Goal: Task Accomplishment & Management: Complete application form

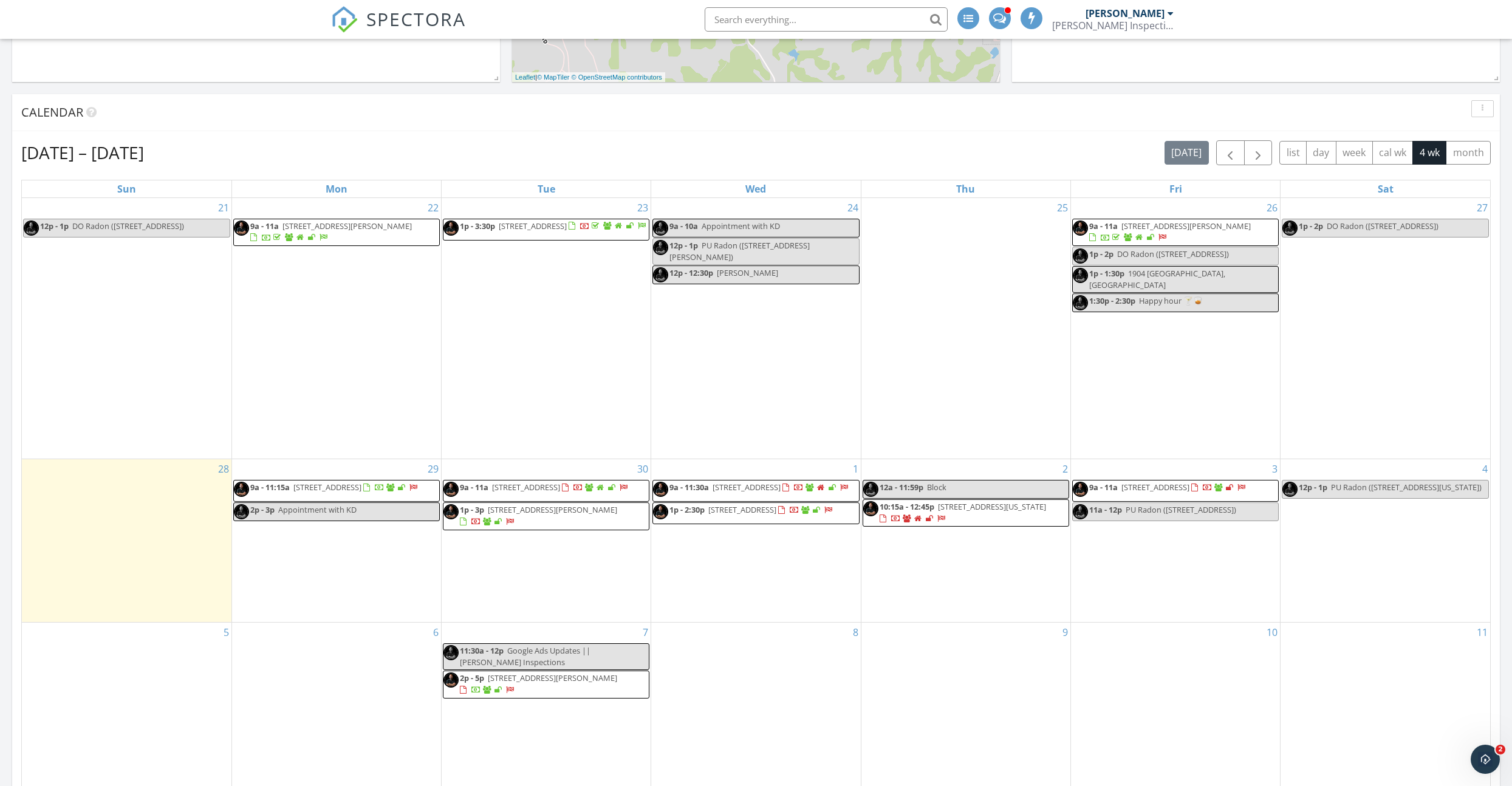
scroll to position [1835, 1513]
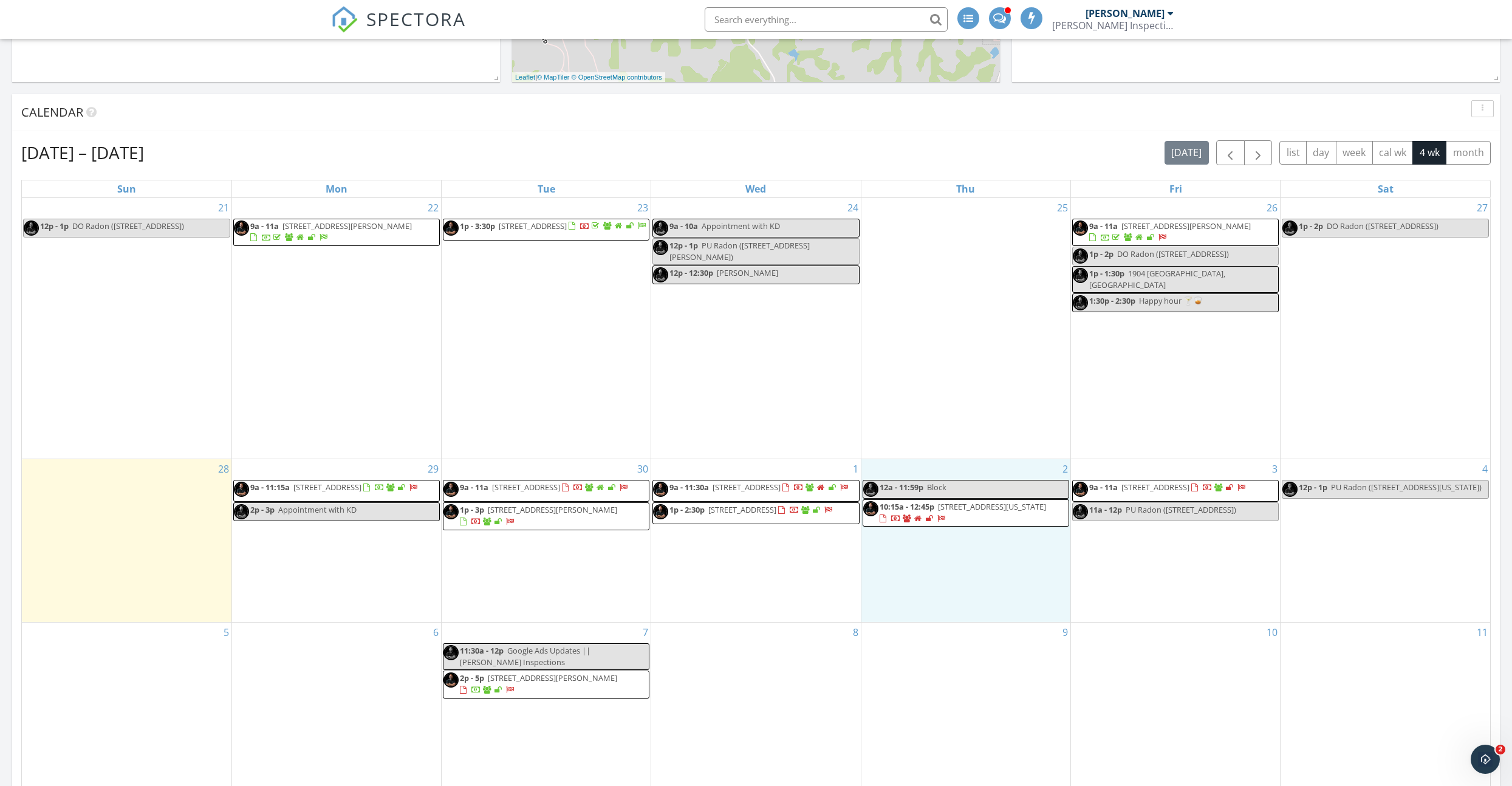
click at [939, 555] on div "2 12a - 11:59p Block 10:15a - 12:45p 1123 Colorado St, Manhattan 66502" at bounding box center [965, 541] width 209 height 163
click at [947, 504] on link "Inspection" at bounding box center [963, 504] width 63 height 20
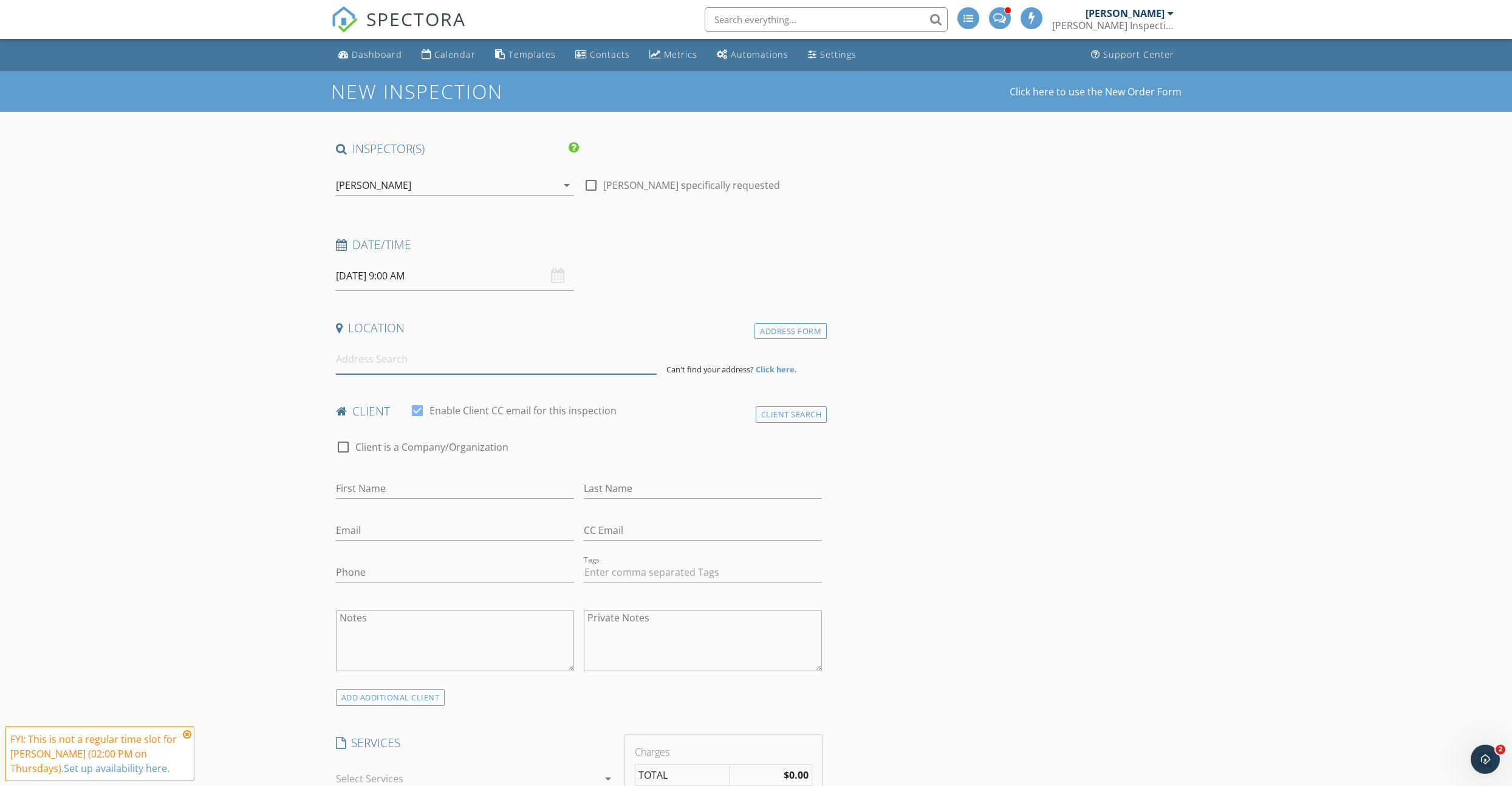
click at [388, 360] on input at bounding box center [496, 359] width 321 height 30
paste input "[STREET_ADDRESS][PERSON_NAME]"
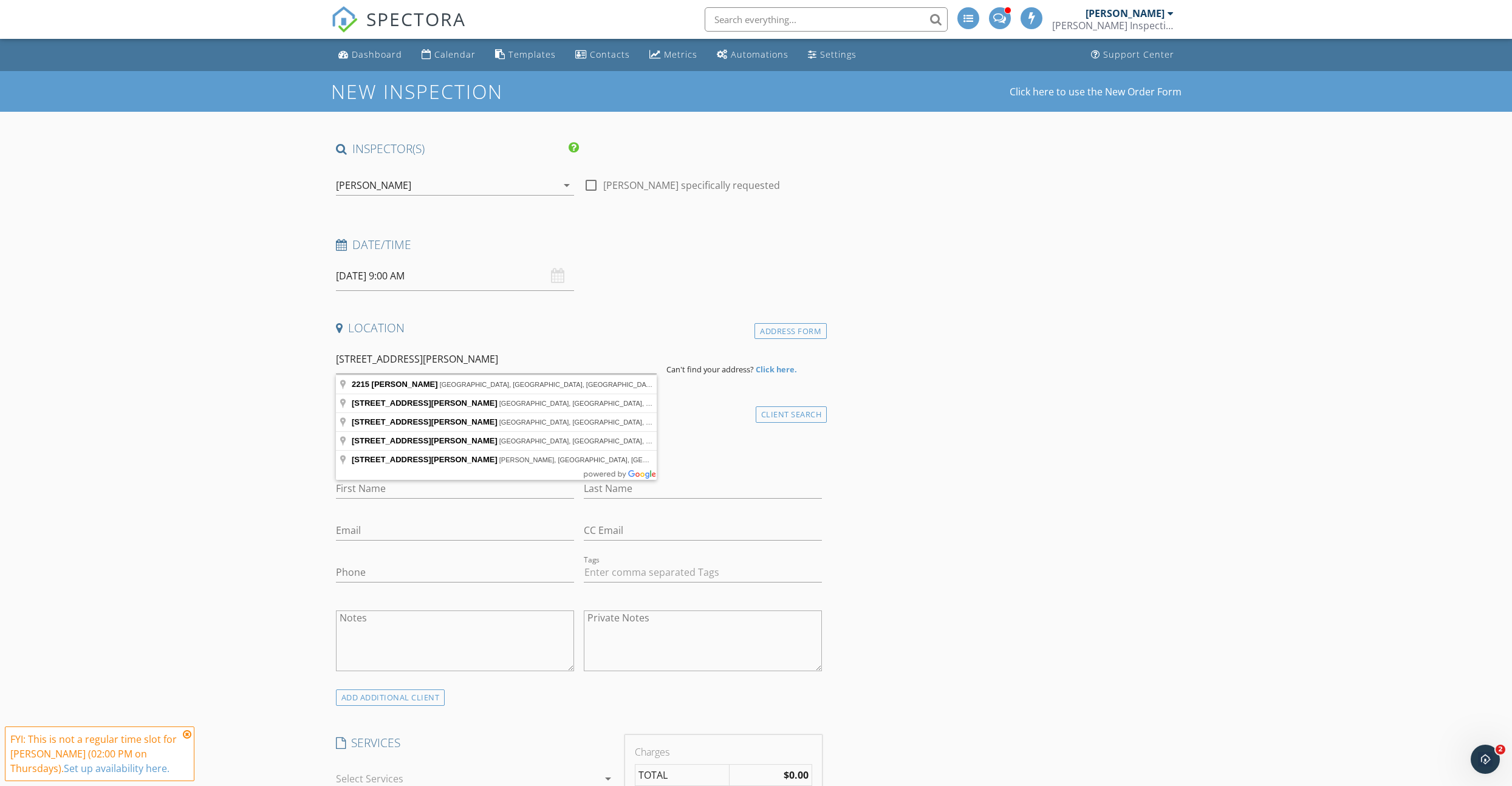
type input "2215 Terry Way, Manhattan, KS, USA"
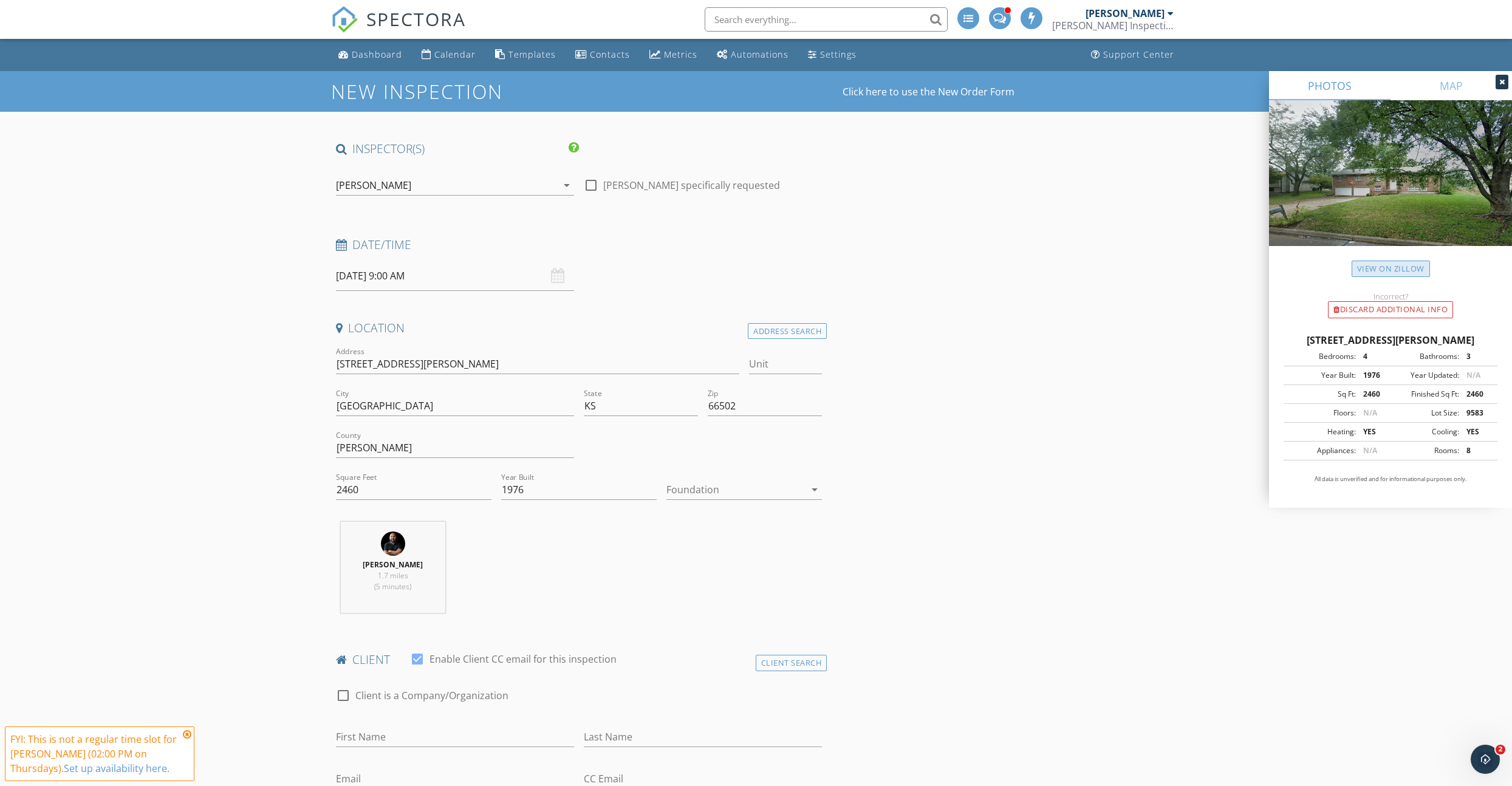
click at [1419, 270] on link "View on Zillow" at bounding box center [1391, 269] width 78 height 17
click at [434, 277] on input "10/02/2025 9:00 AM" at bounding box center [454, 276] width 238 height 30
type input "10"
type input "10/02/2025 10:00 AM"
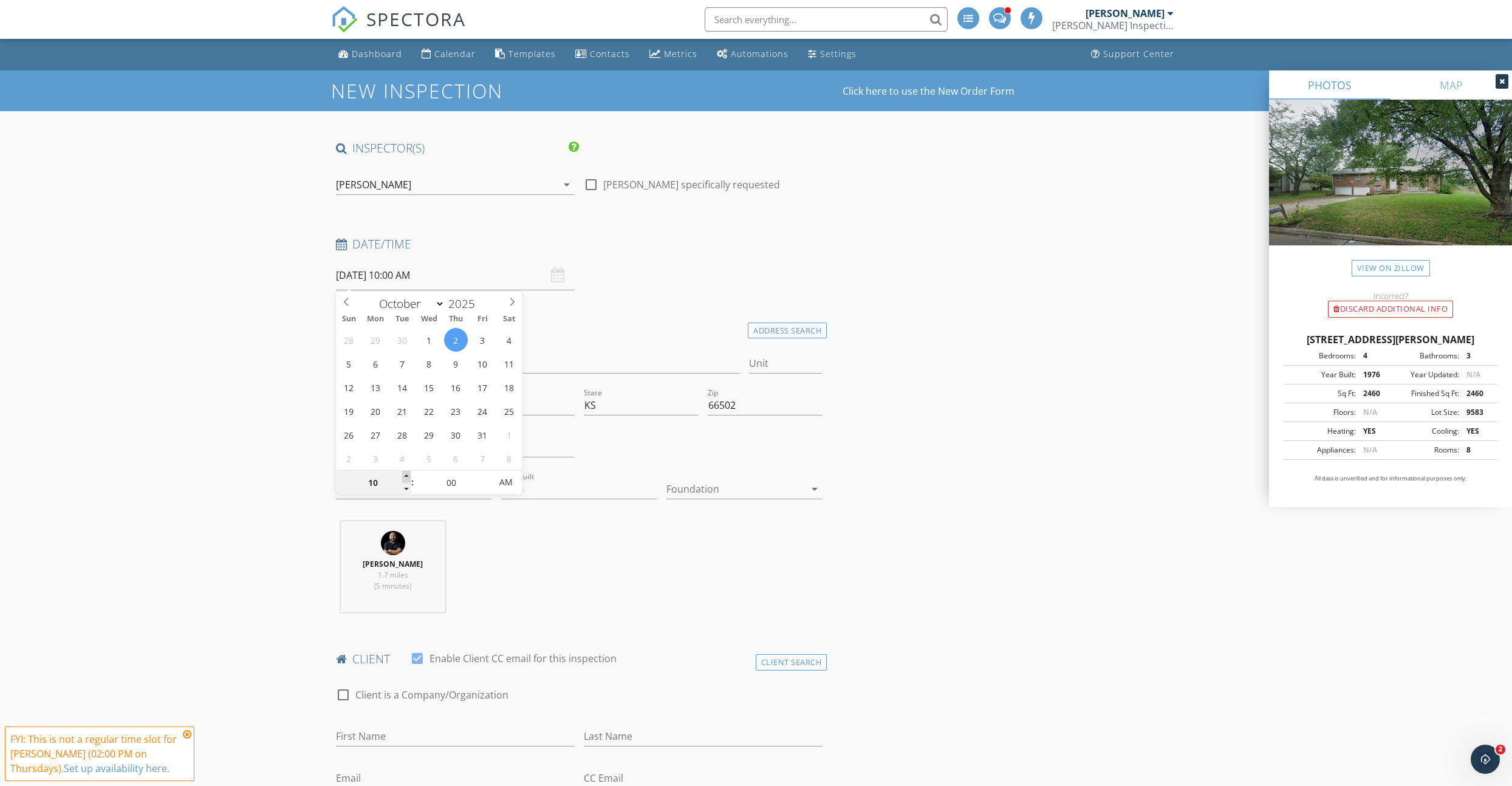
click at [406, 474] on span at bounding box center [406, 477] width 8 height 12
type input "11"
type input "10/02/2025 11:00 AM"
click at [406, 474] on span at bounding box center [406, 477] width 8 height 12
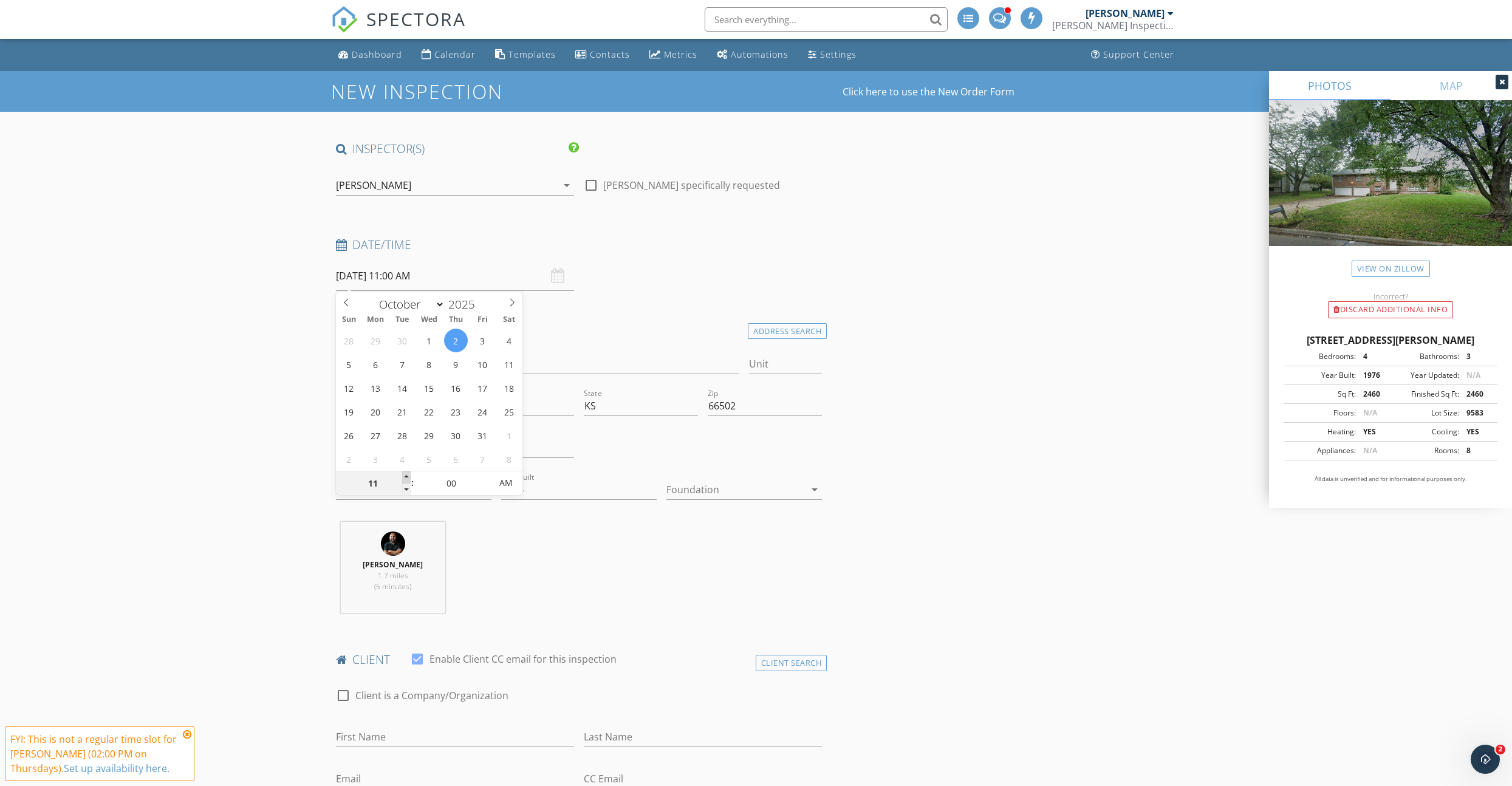
type input "12"
type input "10/02/2025 12:00 PM"
click at [406, 474] on span at bounding box center [406, 477] width 8 height 12
type input "01"
type input "10/02/2025 1:00 PM"
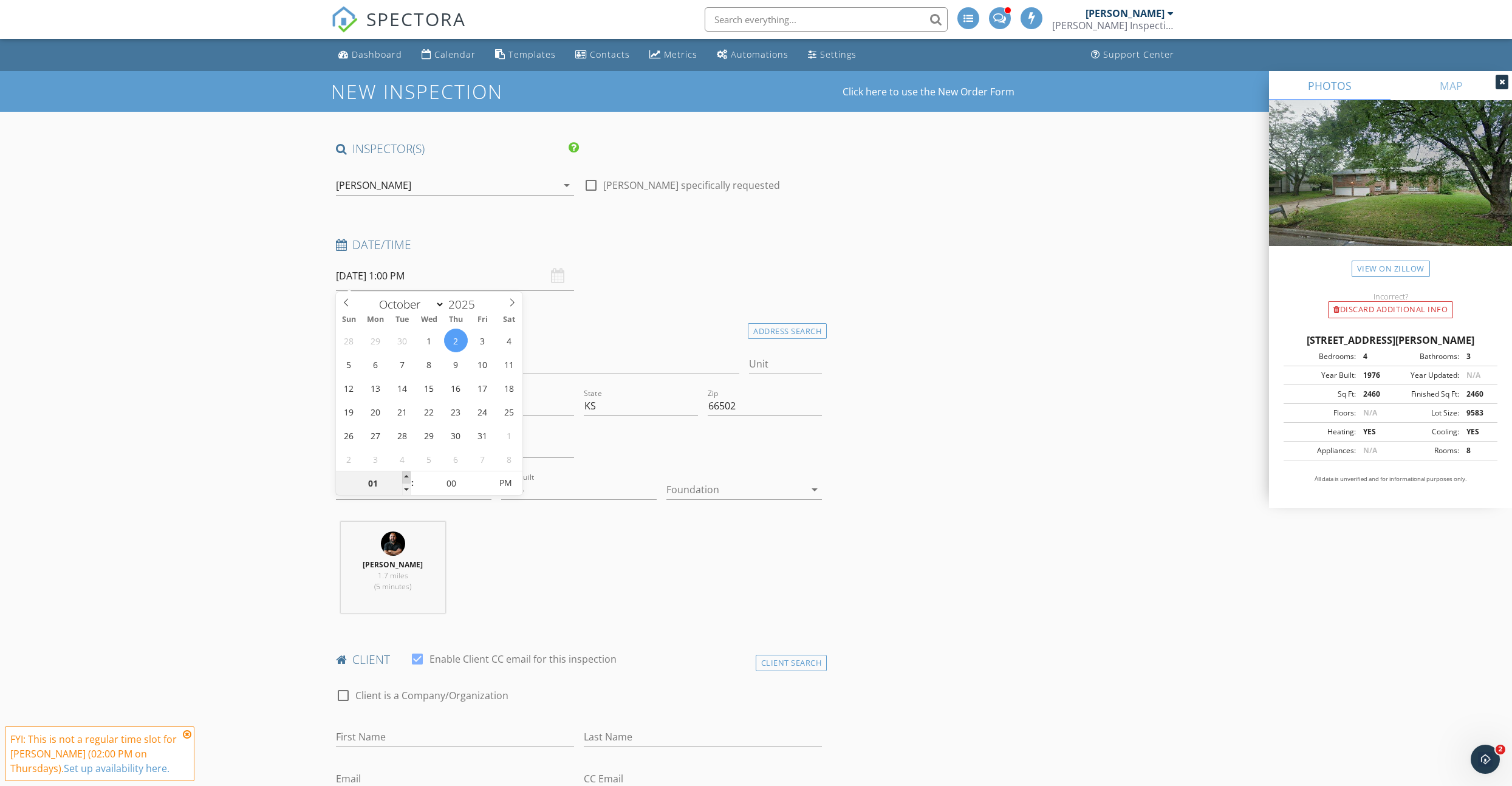
click at [406, 474] on span at bounding box center [406, 477] width 8 height 12
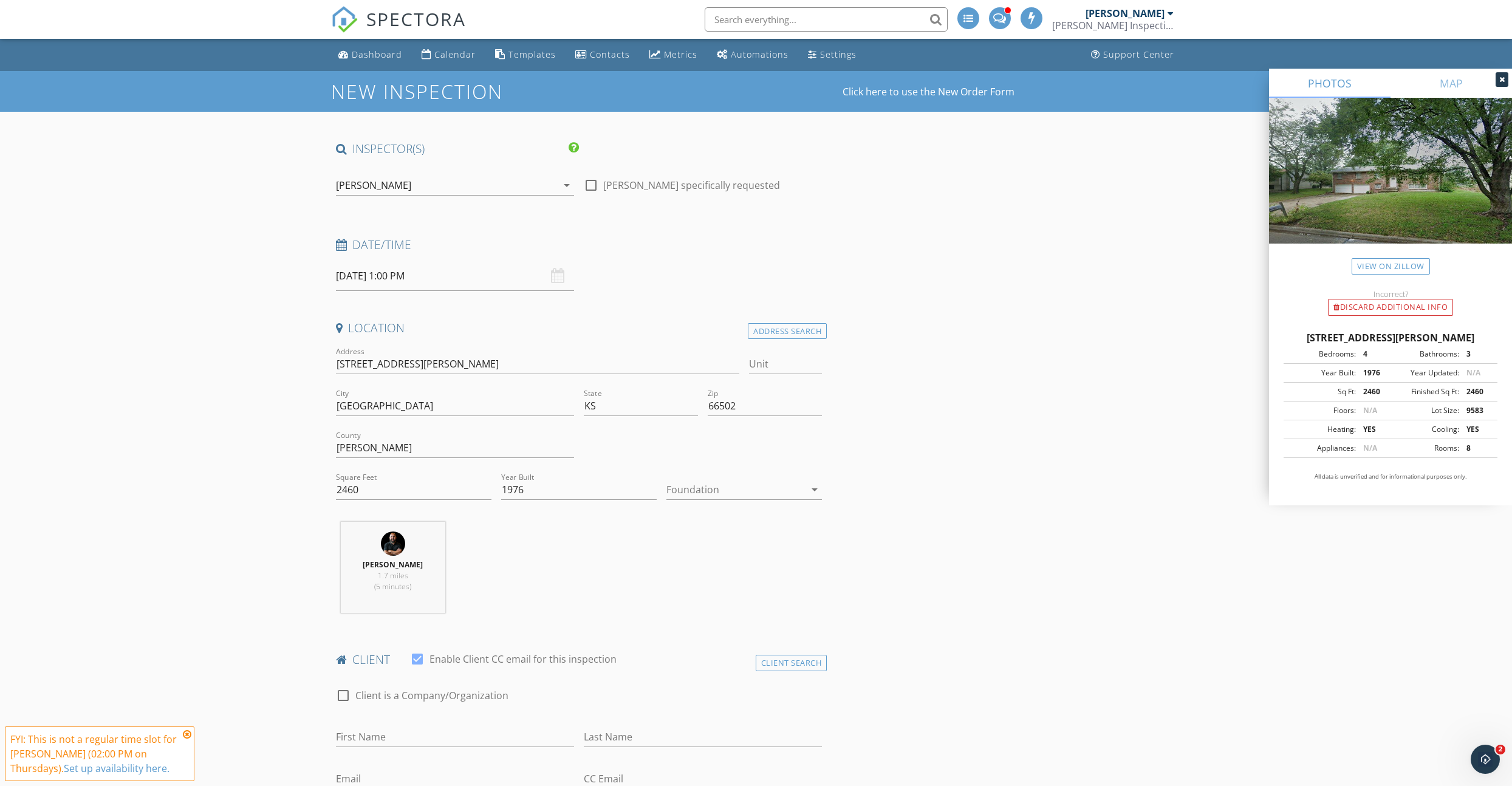
scroll to position [3, 0]
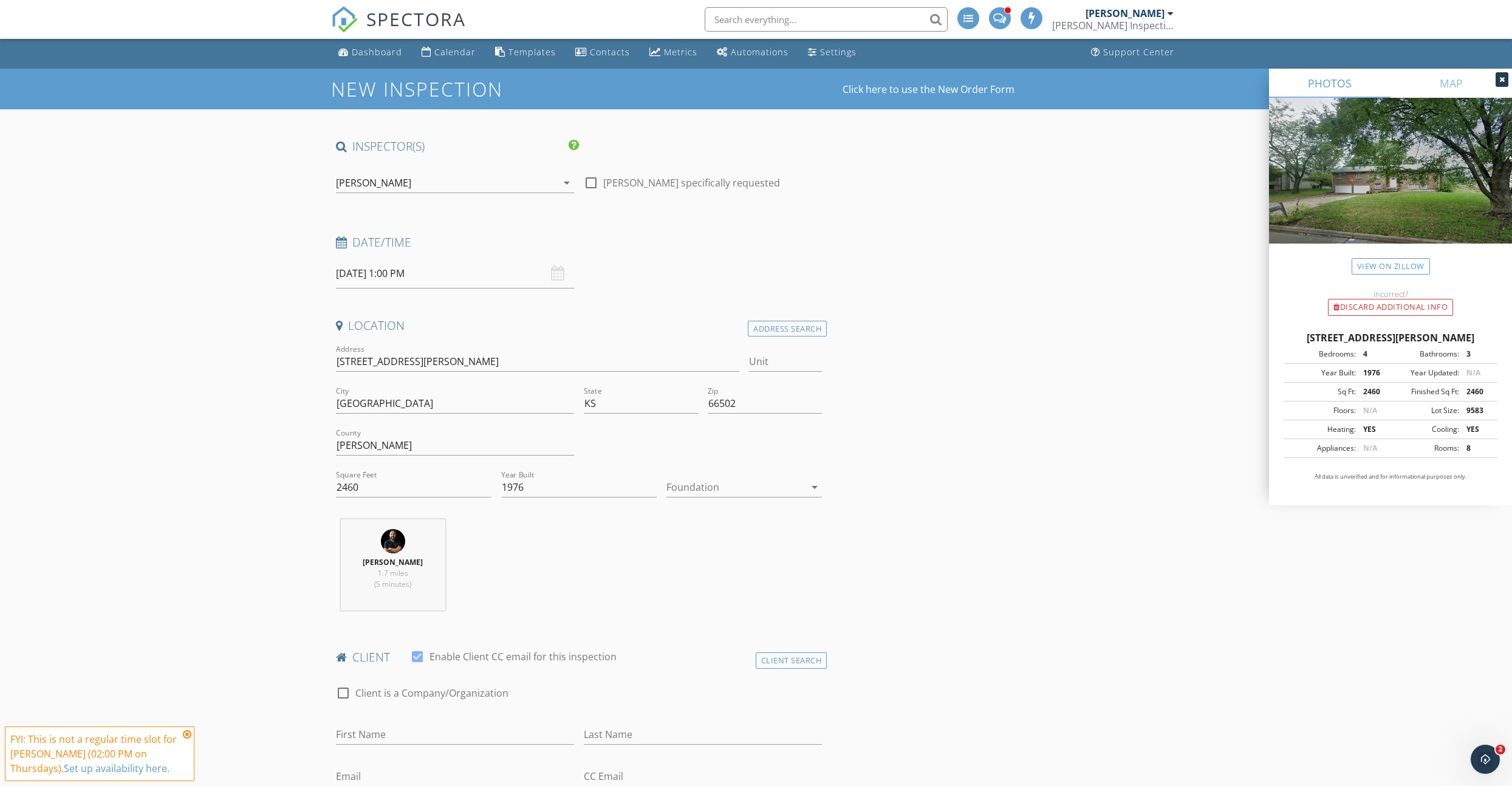
click at [428, 272] on input "10/02/2025 1:00 PM" at bounding box center [454, 274] width 238 height 30
type input "02"
type input "[DATE] 2:00 PM"
click at [404, 471] on span at bounding box center [406, 475] width 8 height 12
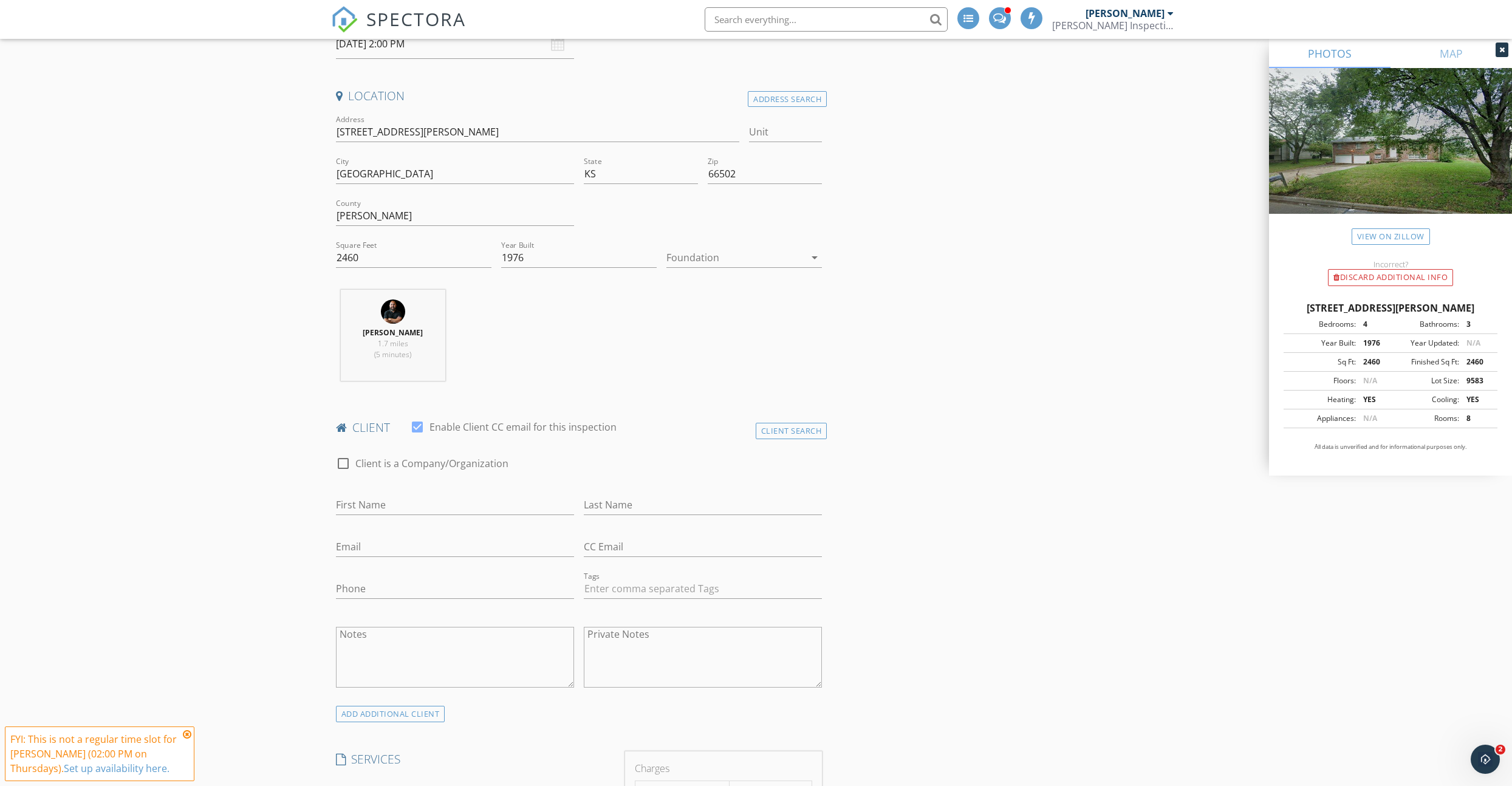
scroll to position [410, 0]
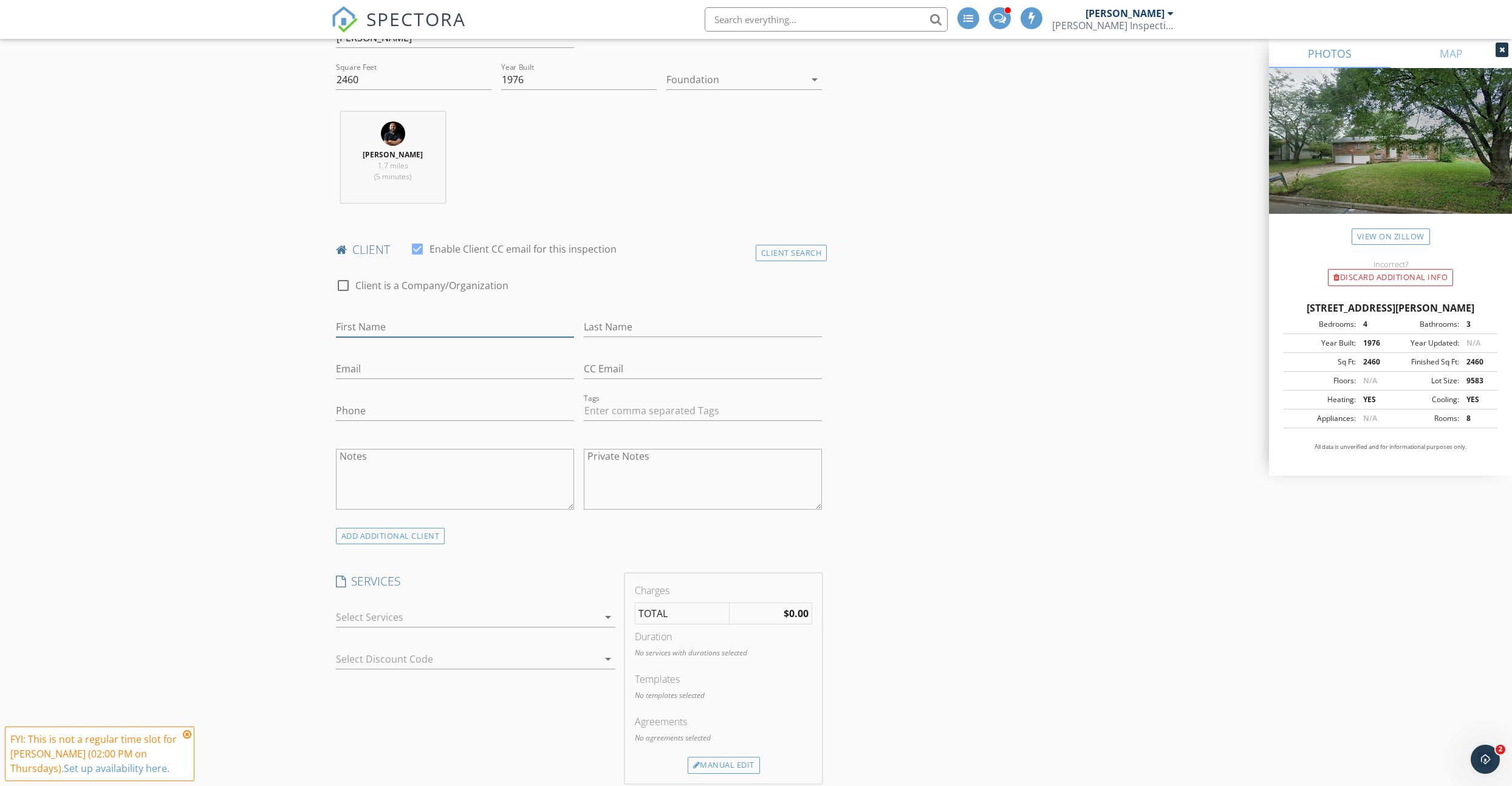
click at [357, 327] on input "First Name" at bounding box center [454, 328] width 238 height 20
type input "R"
type input "[PERSON_NAME] & [PERSON_NAME]"
click at [393, 414] on input "Phone" at bounding box center [454, 411] width 238 height 20
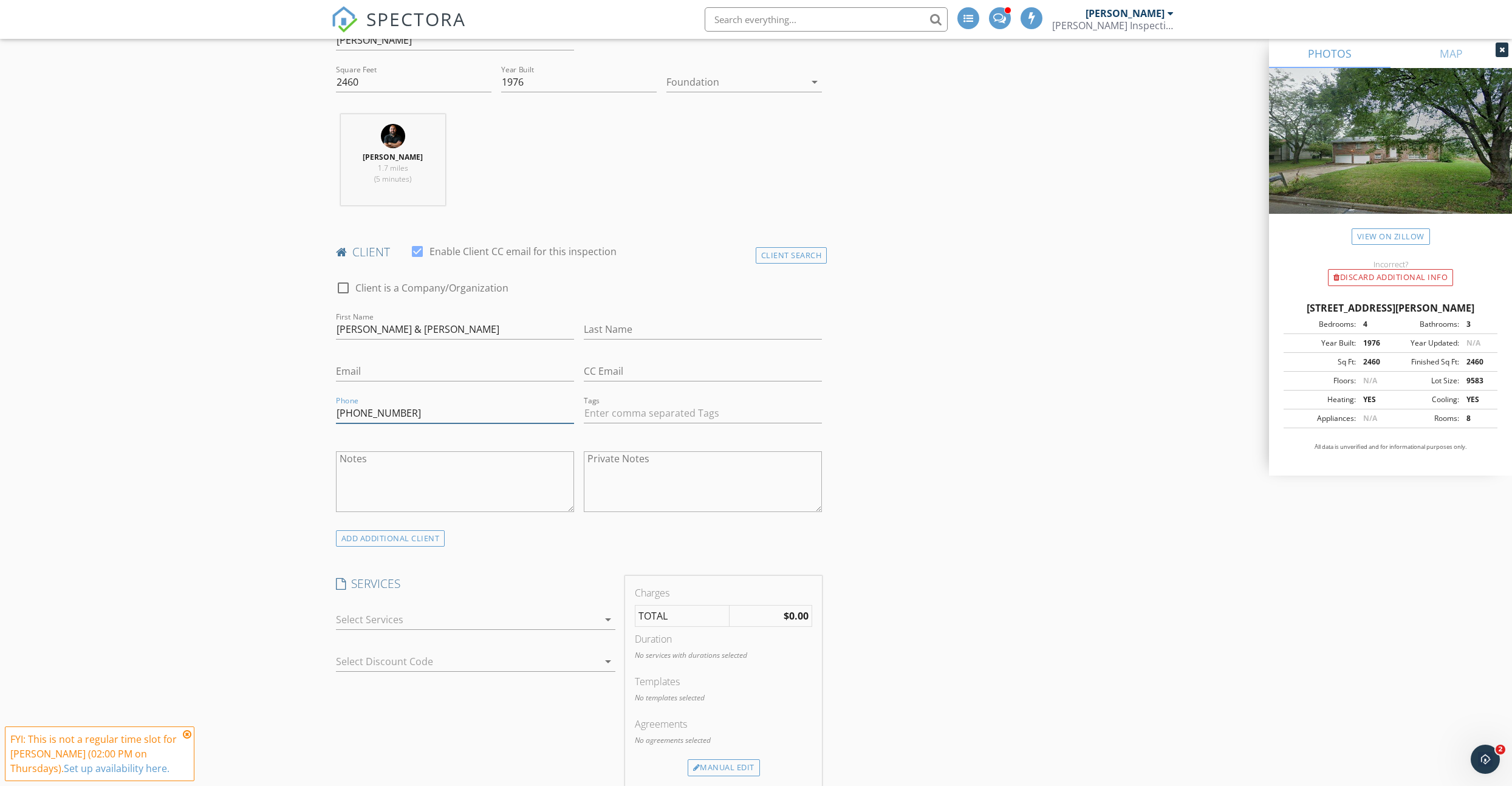
type input "[PHONE_NUMBER]"
click at [373, 375] on input "Email" at bounding box center [454, 371] width 238 height 20
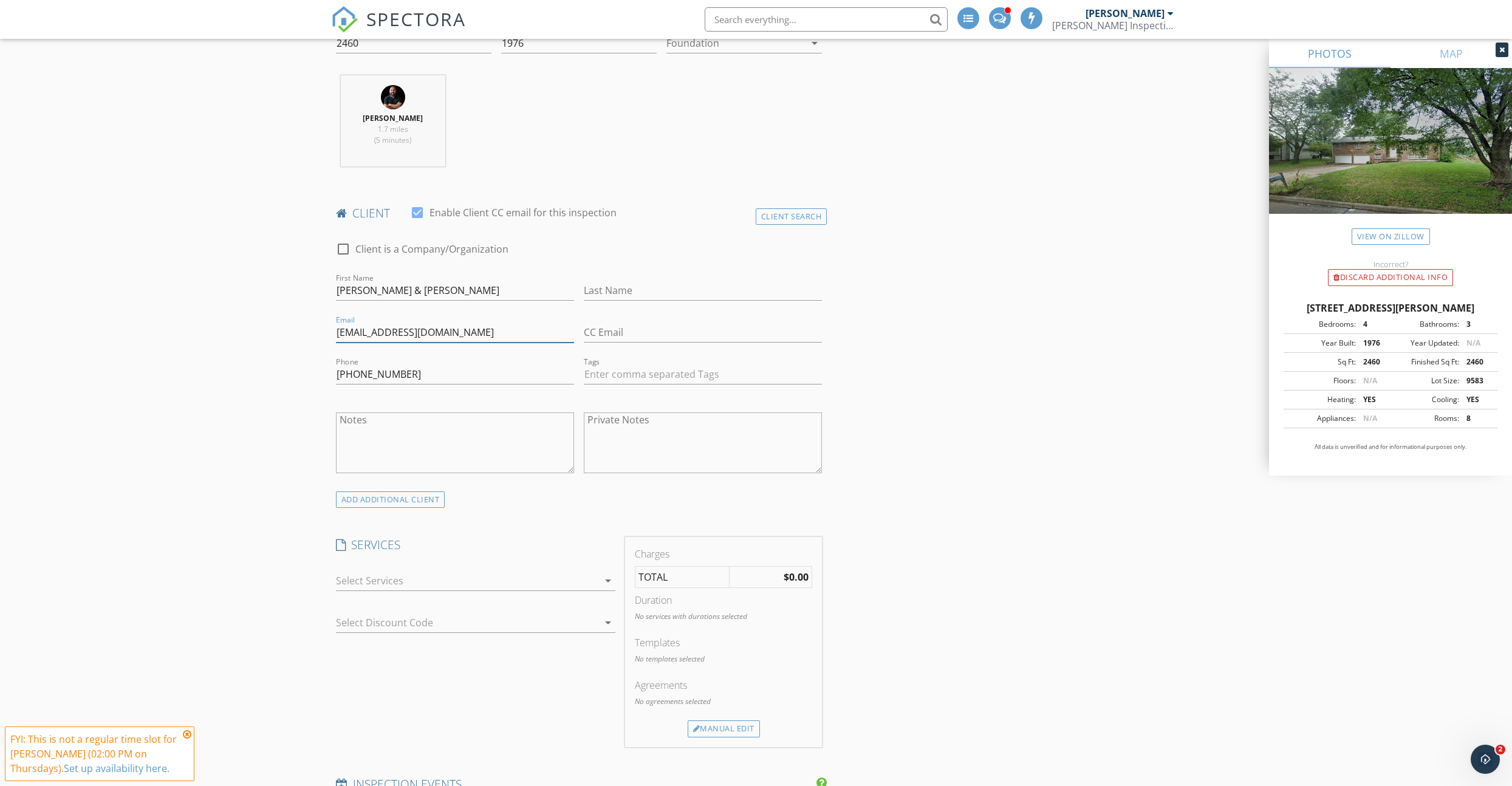
scroll to position [458, 0]
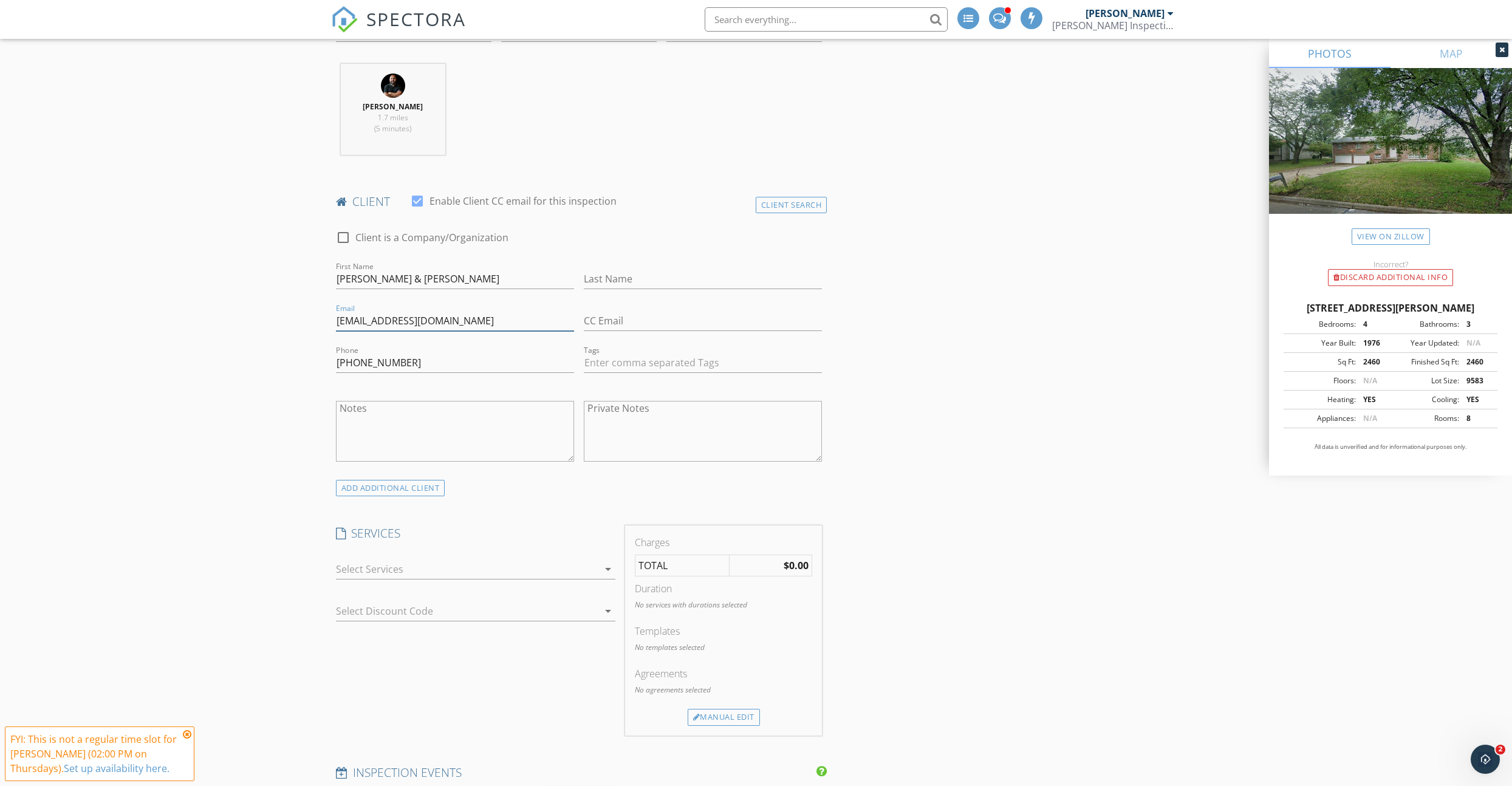
type input "[EMAIL_ADDRESS][DOMAIN_NAME]"
drag, startPoint x: 188, startPoint y: 733, endPoint x: 208, endPoint y: 715, distance: 26.9
click at [188, 733] on icon at bounding box center [187, 734] width 8 height 10
click at [368, 576] on div at bounding box center [467, 569] width 262 height 20
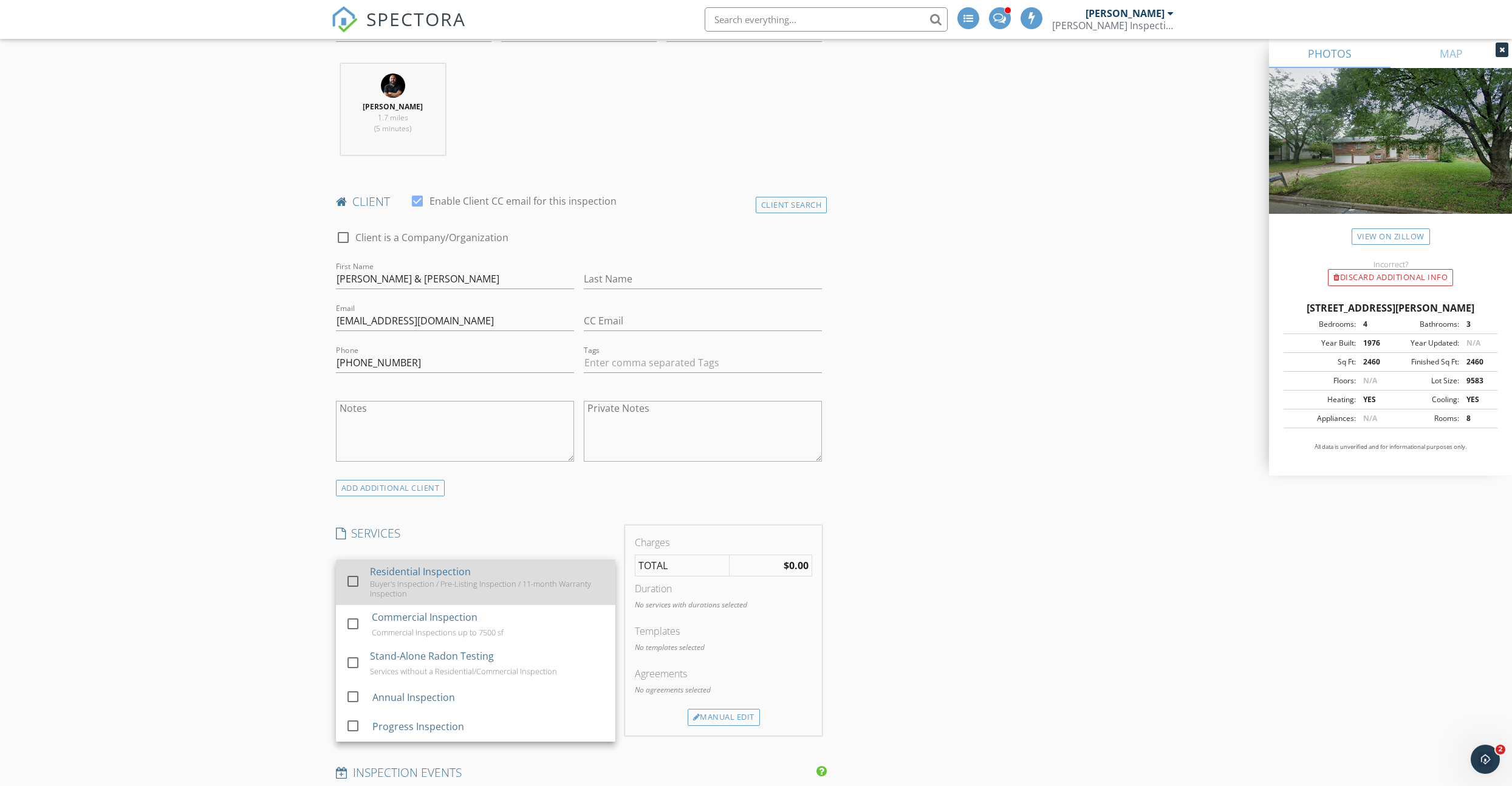
click at [374, 581] on div "Buyer's Inspection / Pre-Listing Inspection / 11-month Warranty Inspection" at bounding box center [487, 589] width 235 height 20
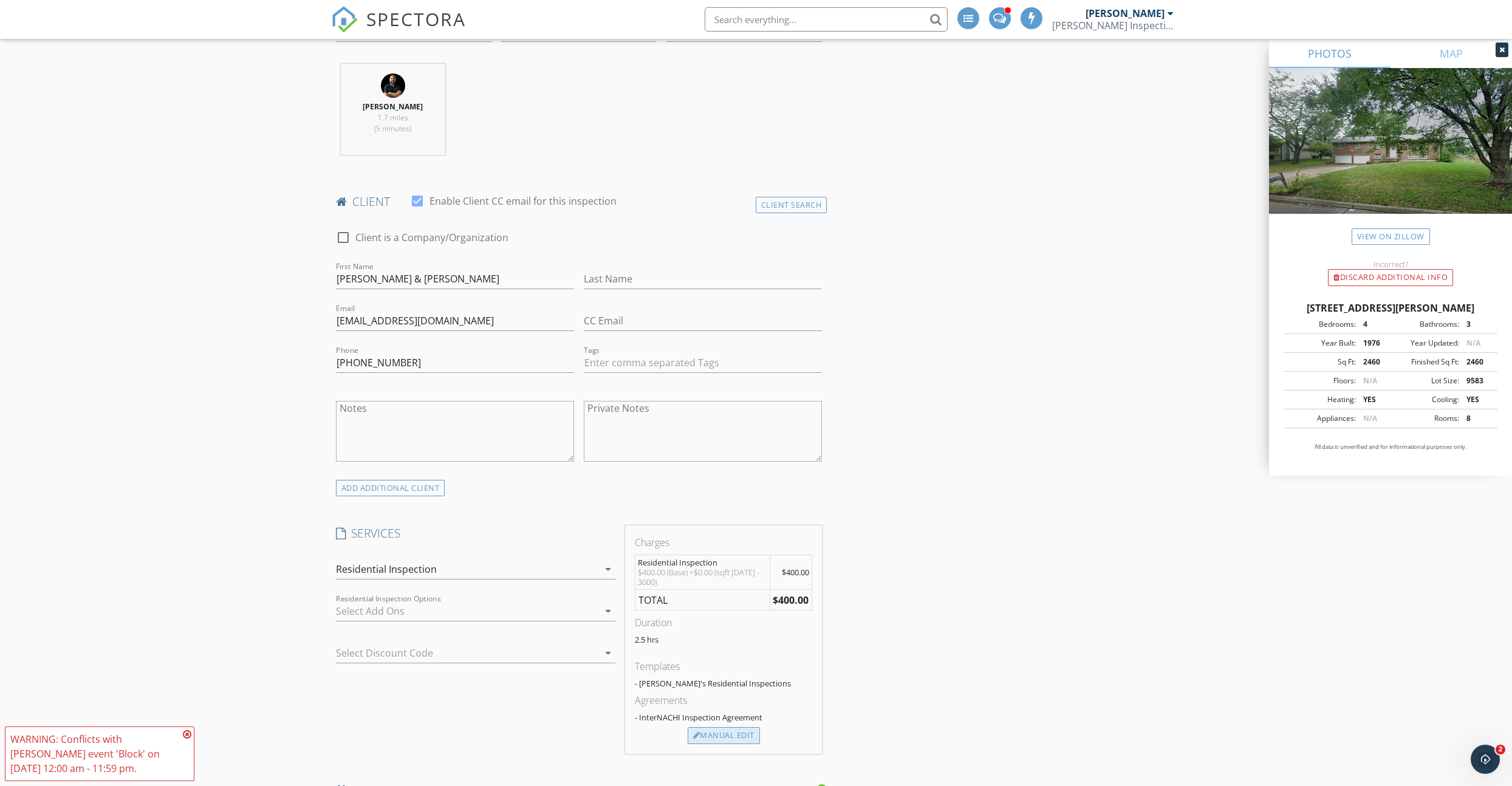
click at [710, 735] on div "Manual Edit" at bounding box center [724, 736] width 72 height 17
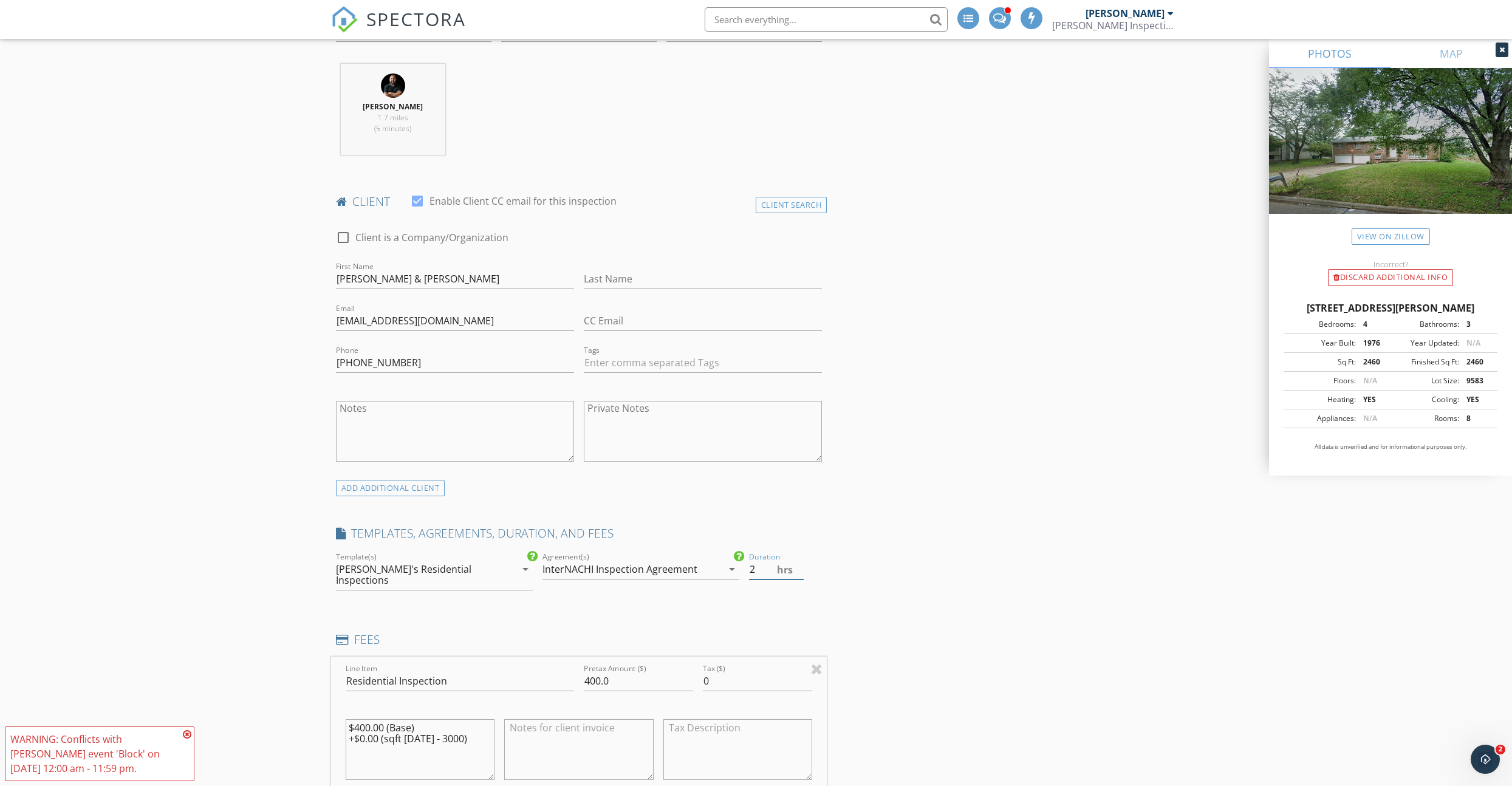
click at [800, 573] on input "2" at bounding box center [776, 570] width 55 height 20
click at [800, 573] on input "1.5" at bounding box center [776, 570] width 55 height 20
type input "2"
click at [801, 566] on input "2" at bounding box center [776, 570] width 55 height 20
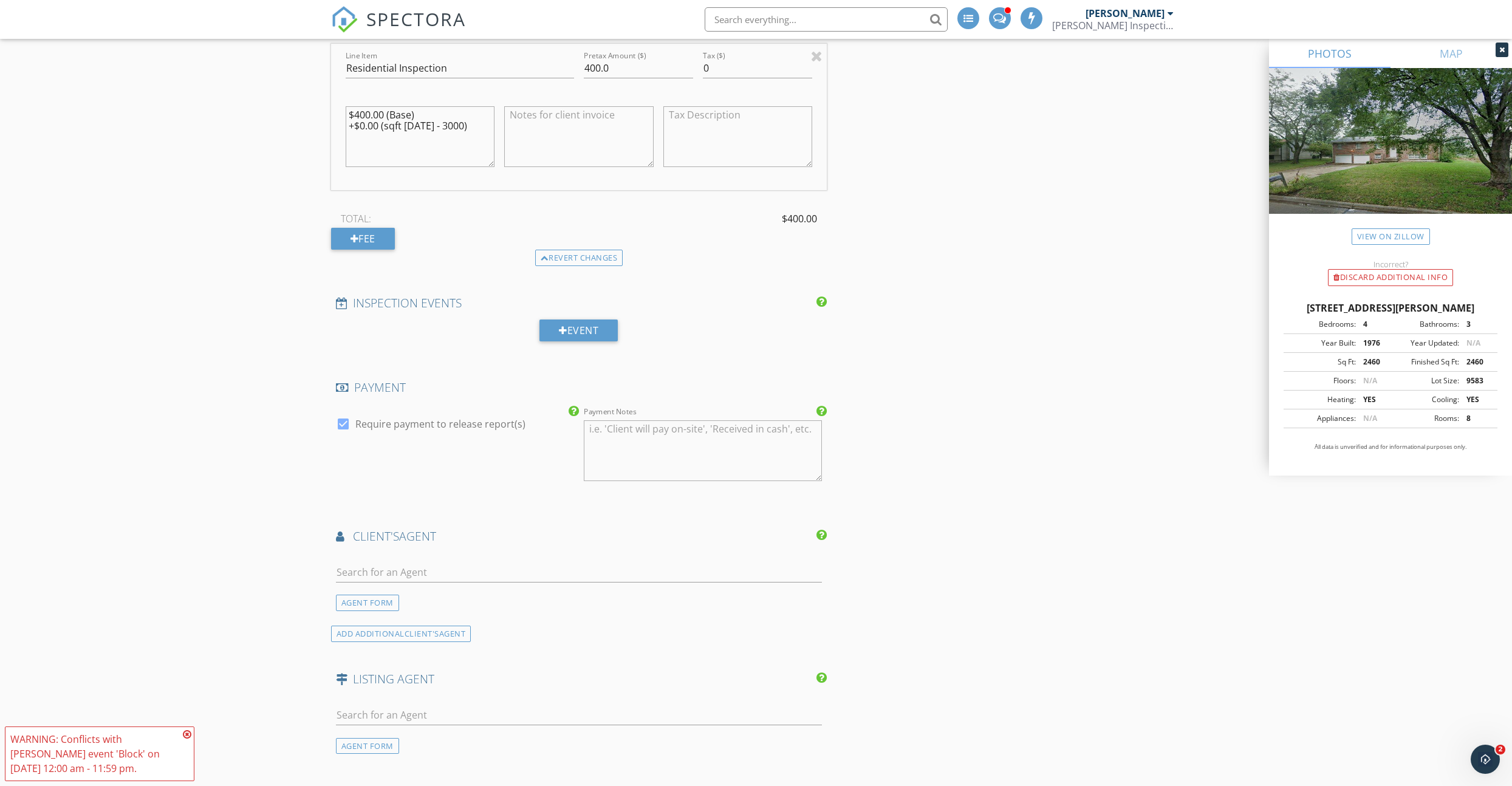
scroll to position [1072, 0]
click at [340, 413] on div at bounding box center [343, 423] width 21 height 21
checkbox input "false"
drag, startPoint x: 375, startPoint y: 572, endPoint x: 383, endPoint y: 565, distance: 10.6
click at [378, 570] on div at bounding box center [579, 578] width 487 height 32
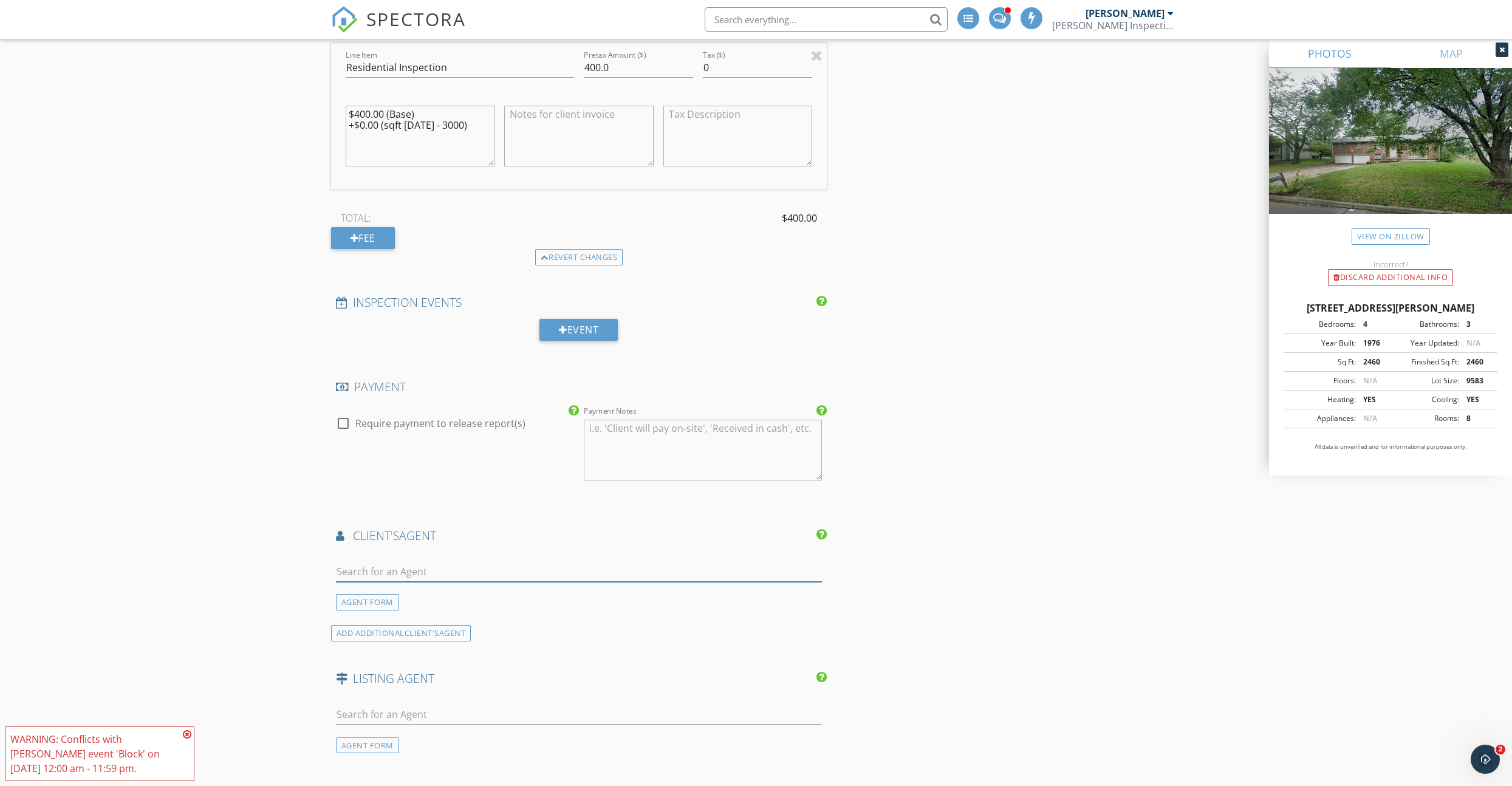
click at [383, 564] on input "text" at bounding box center [579, 572] width 487 height 20
type input "jennif"
click at [387, 587] on div "[PERSON_NAME]" at bounding box center [428, 594] width 114 height 15
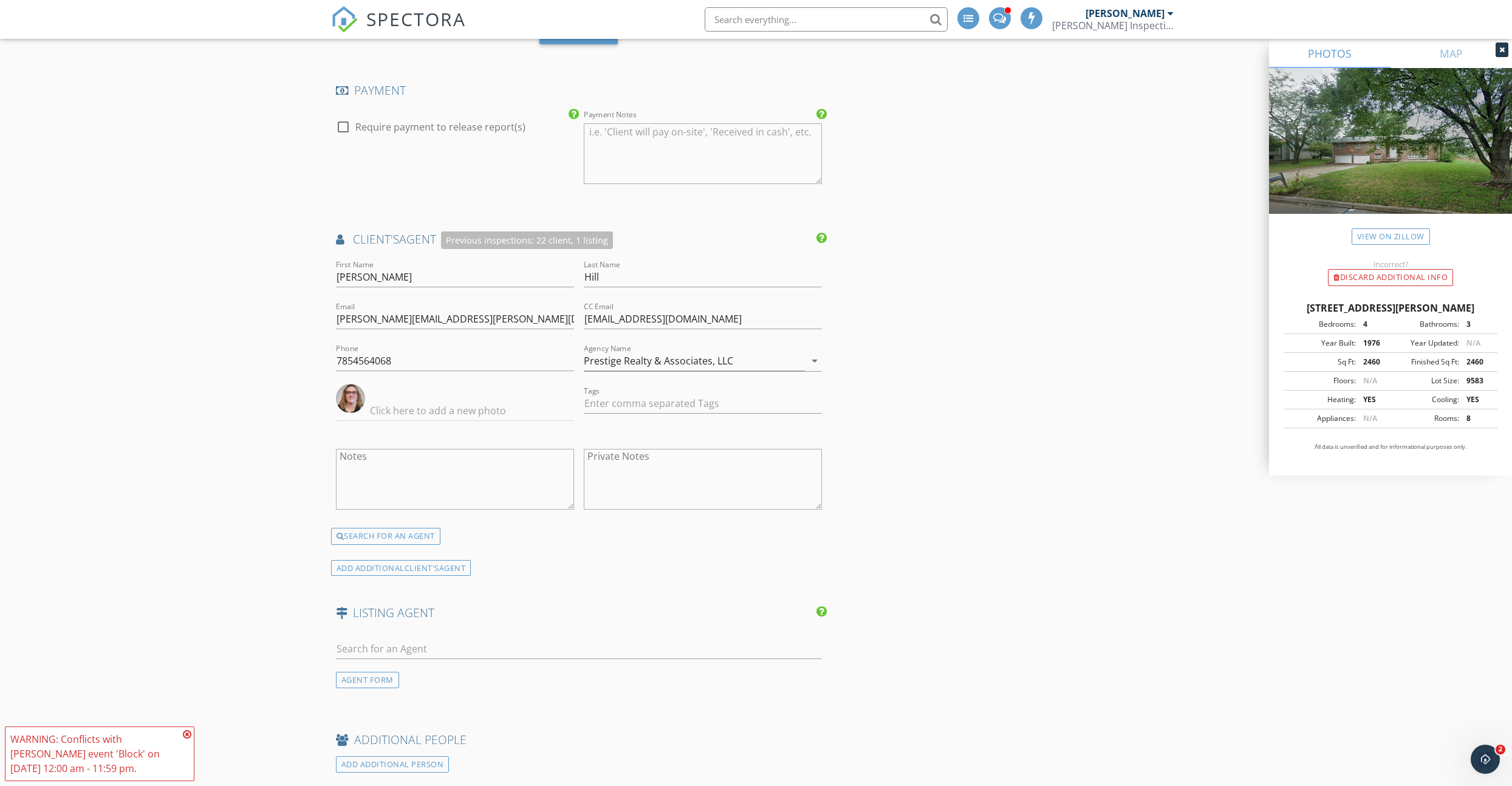
scroll to position [1436, 0]
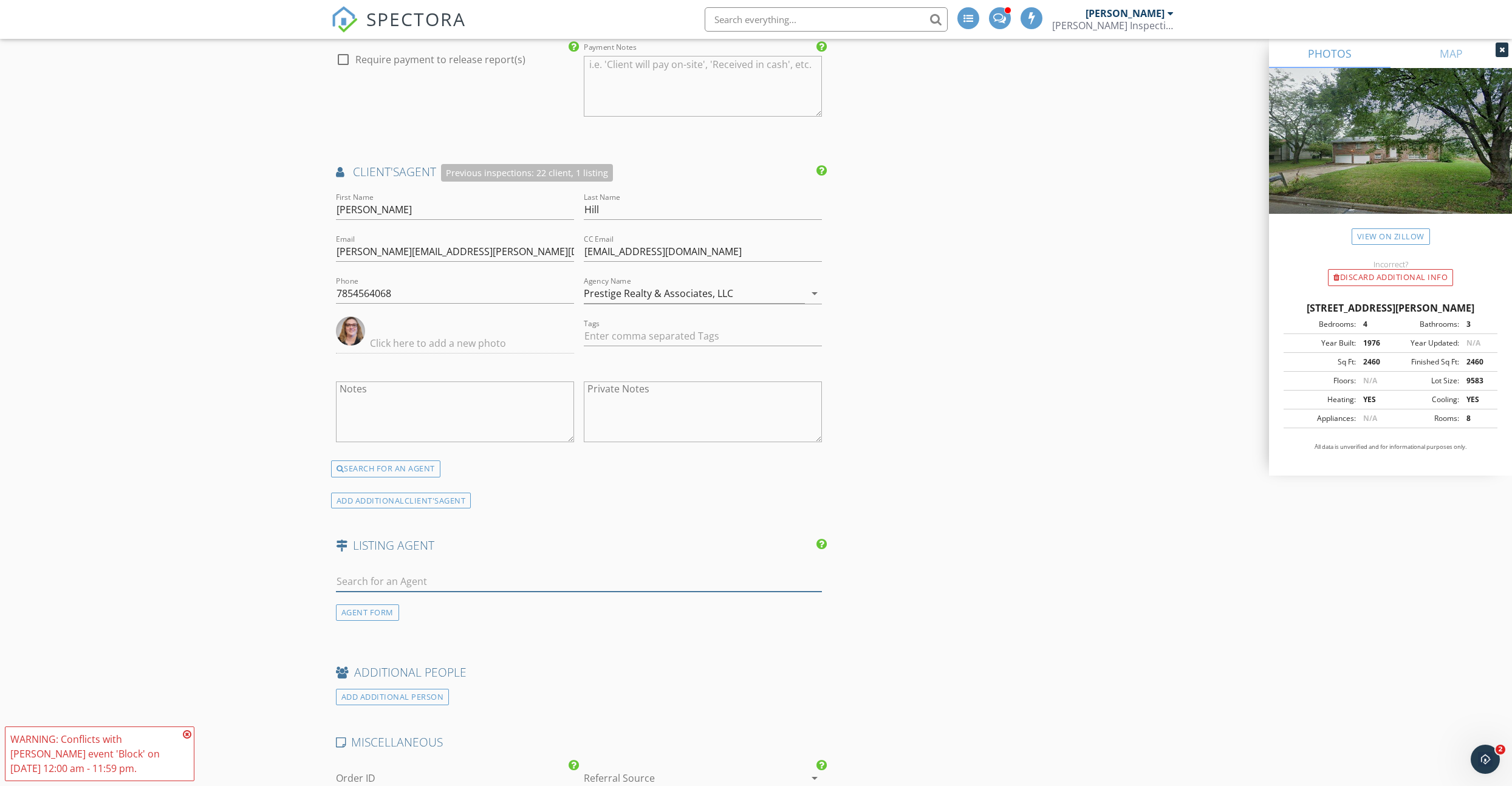
click at [361, 572] on input "text" at bounding box center [579, 582] width 487 height 20
type input "lauren"
click at [373, 597] on div "[PERSON_NAME]" at bounding box center [446, 604] width 150 height 15
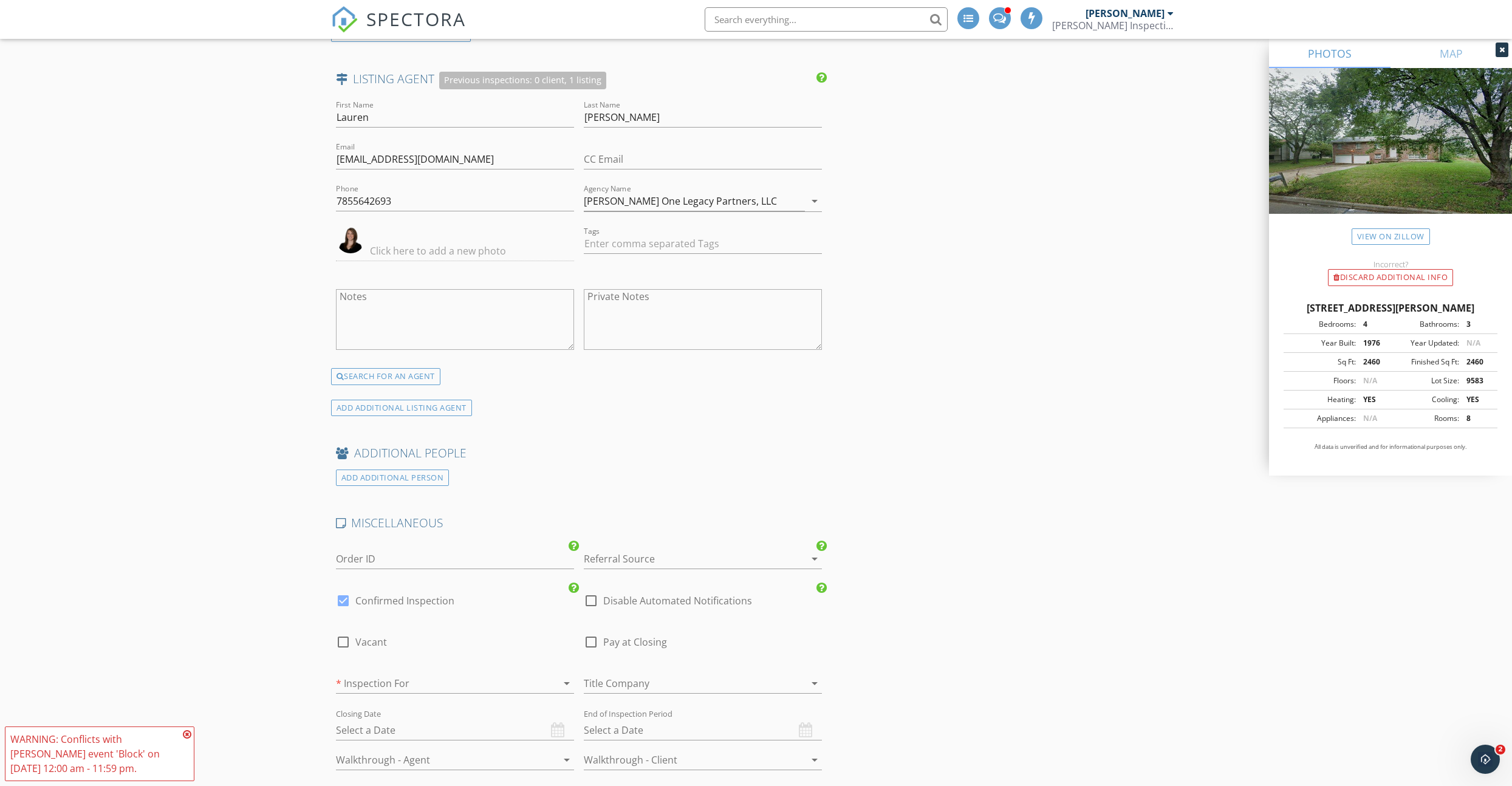
scroll to position [1924, 0]
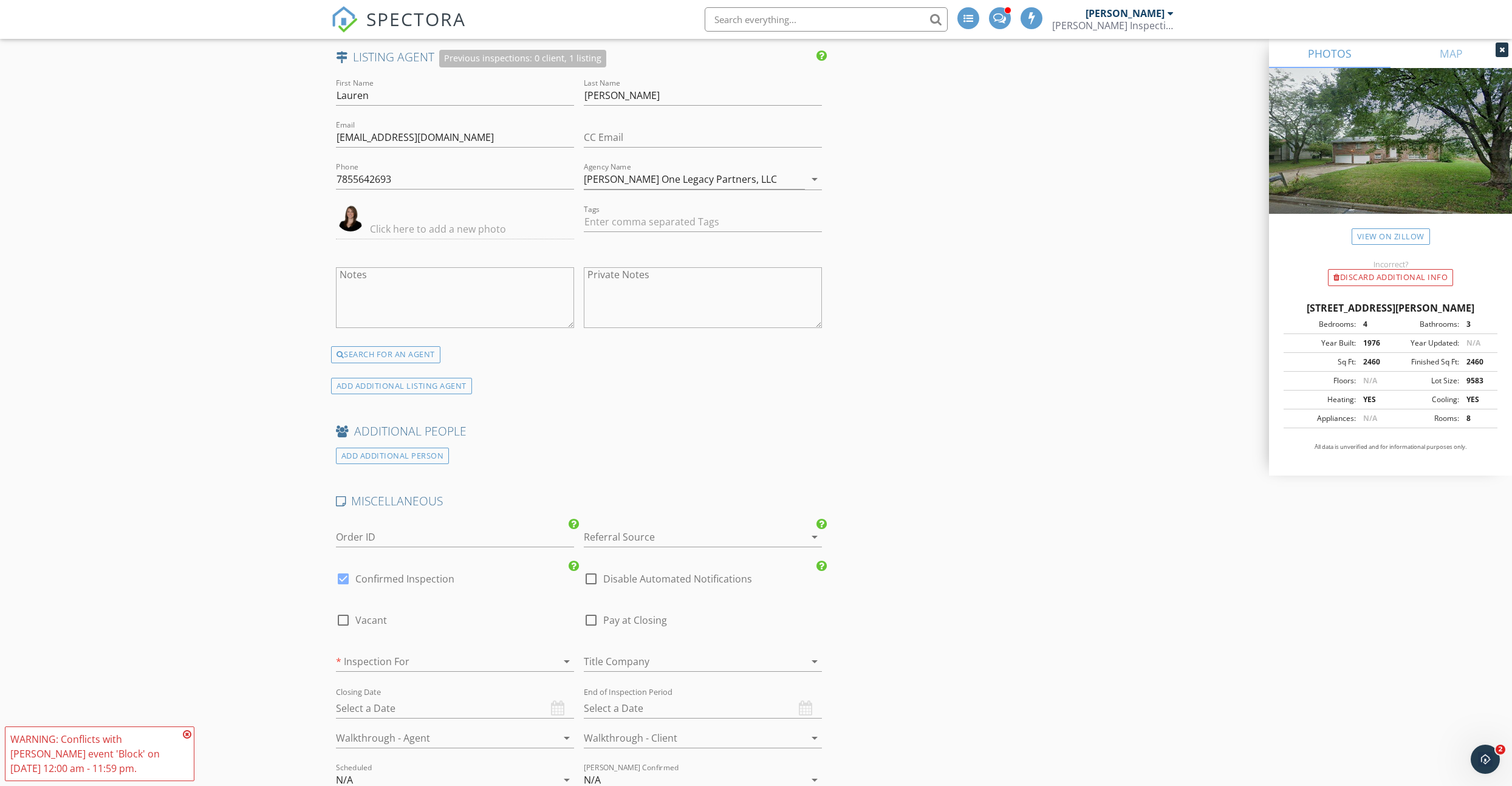
click at [339, 610] on div at bounding box center [343, 620] width 21 height 21
checkbox input "true"
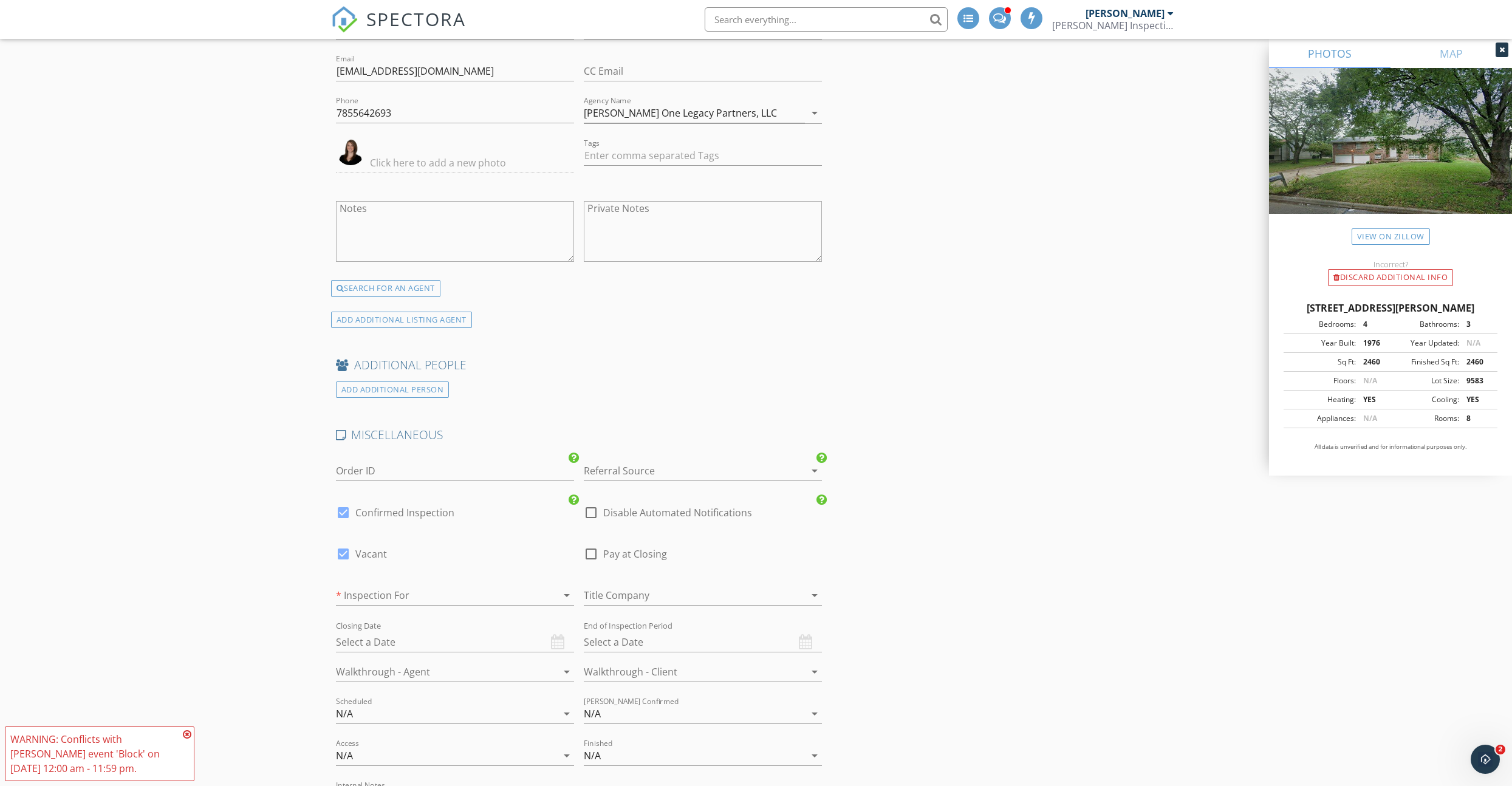
scroll to position [1992, 0]
drag, startPoint x: 357, startPoint y: 584, endPoint x: 373, endPoint y: 590, distance: 17.1
click at [359, 585] on div at bounding box center [438, 594] width 204 height 20
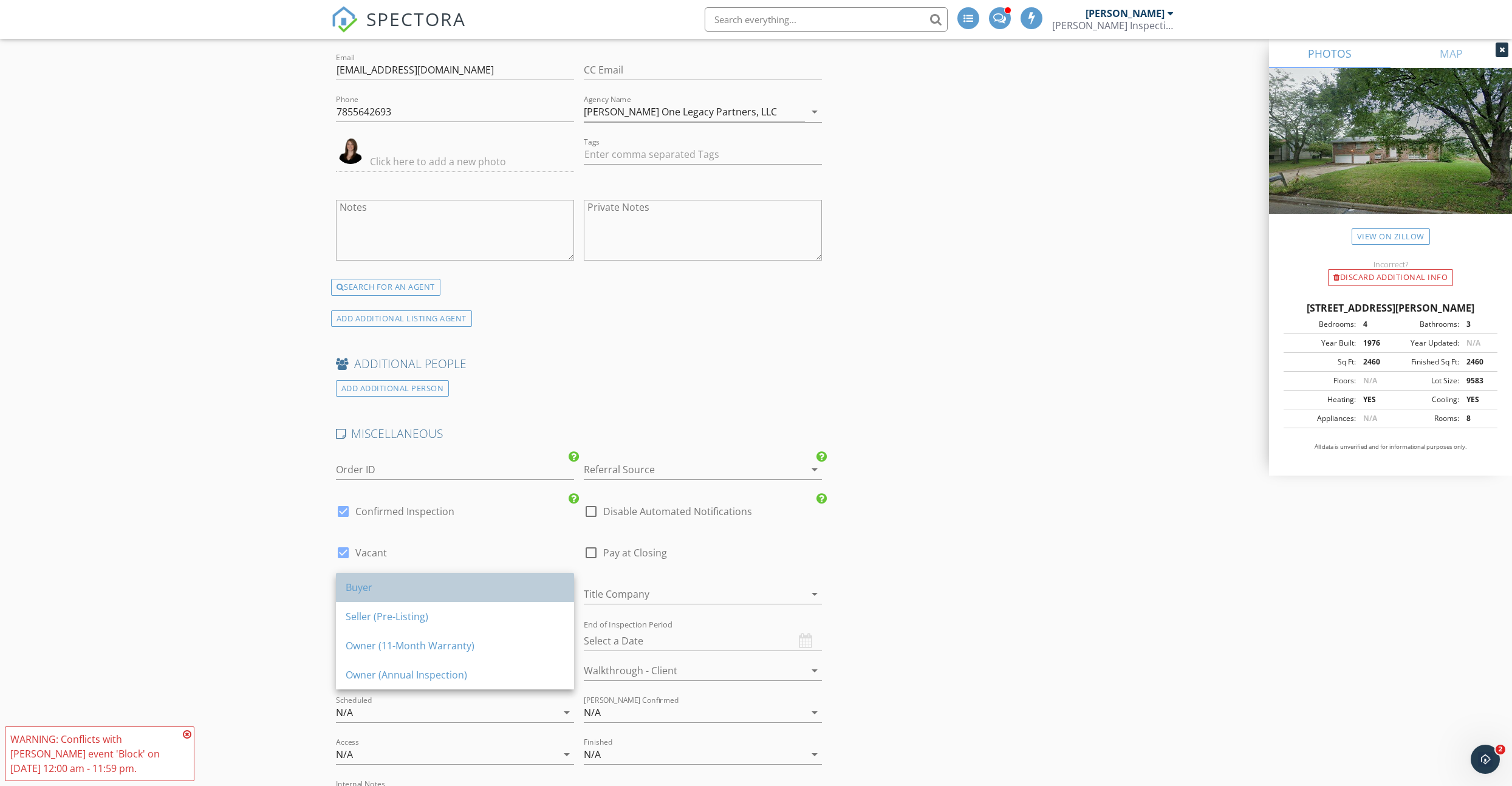
click at [376, 599] on div "Buyer" at bounding box center [455, 588] width 219 height 29
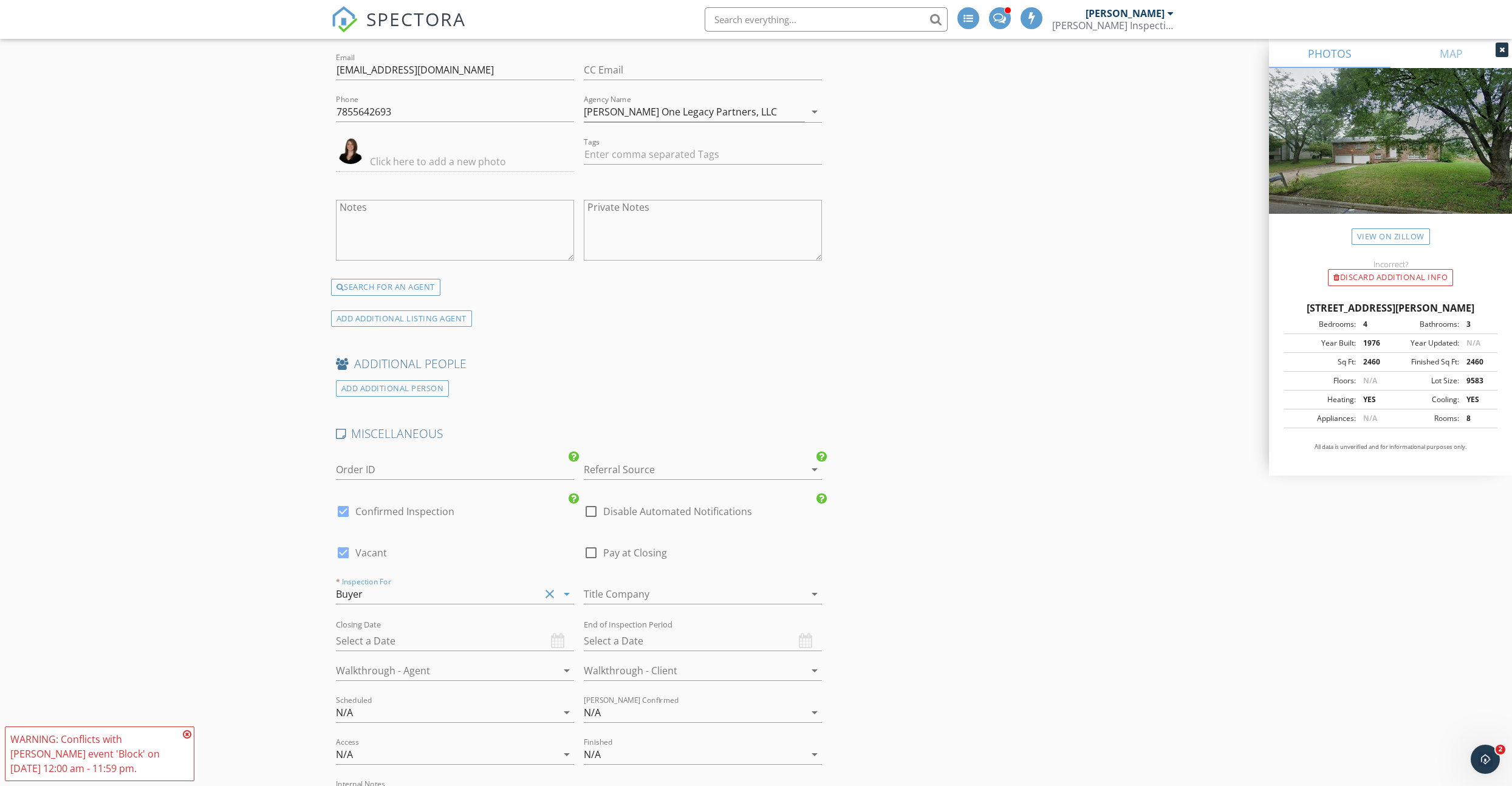
click at [593, 548] on div at bounding box center [591, 553] width 21 height 21
checkbox input "true"
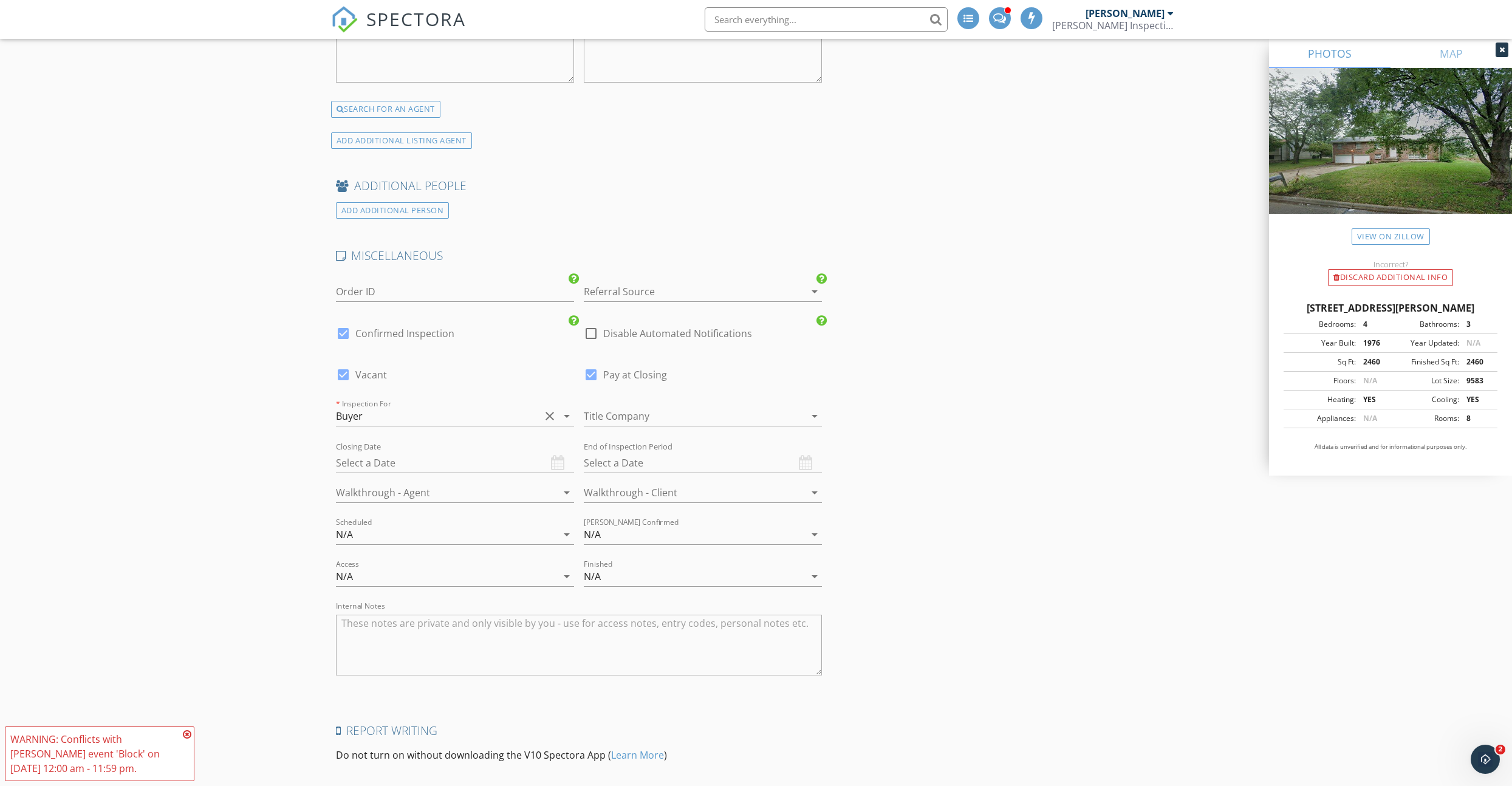
scroll to position [2172, 0]
click at [364, 483] on div at bounding box center [438, 491] width 204 height 20
drag, startPoint x: 362, startPoint y: 531, endPoint x: 385, endPoint y: 531, distance: 23.0
click at [362, 531] on div "No" at bounding box center [455, 543] width 219 height 29
drag, startPoint x: 593, startPoint y: 481, endPoint x: 671, endPoint y: 499, distance: 80.0
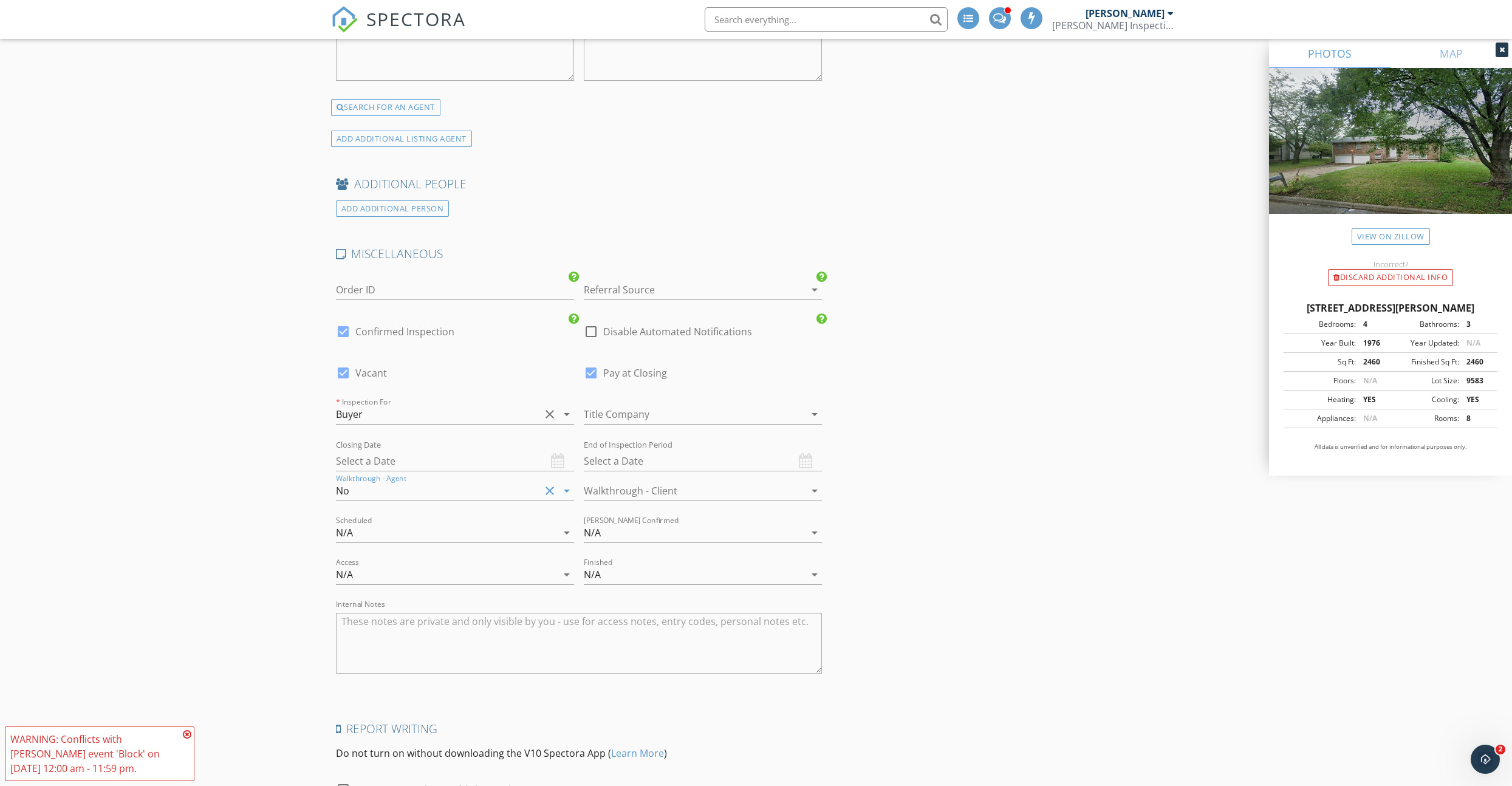
click at [602, 482] on div at bounding box center [686, 491] width 204 height 20
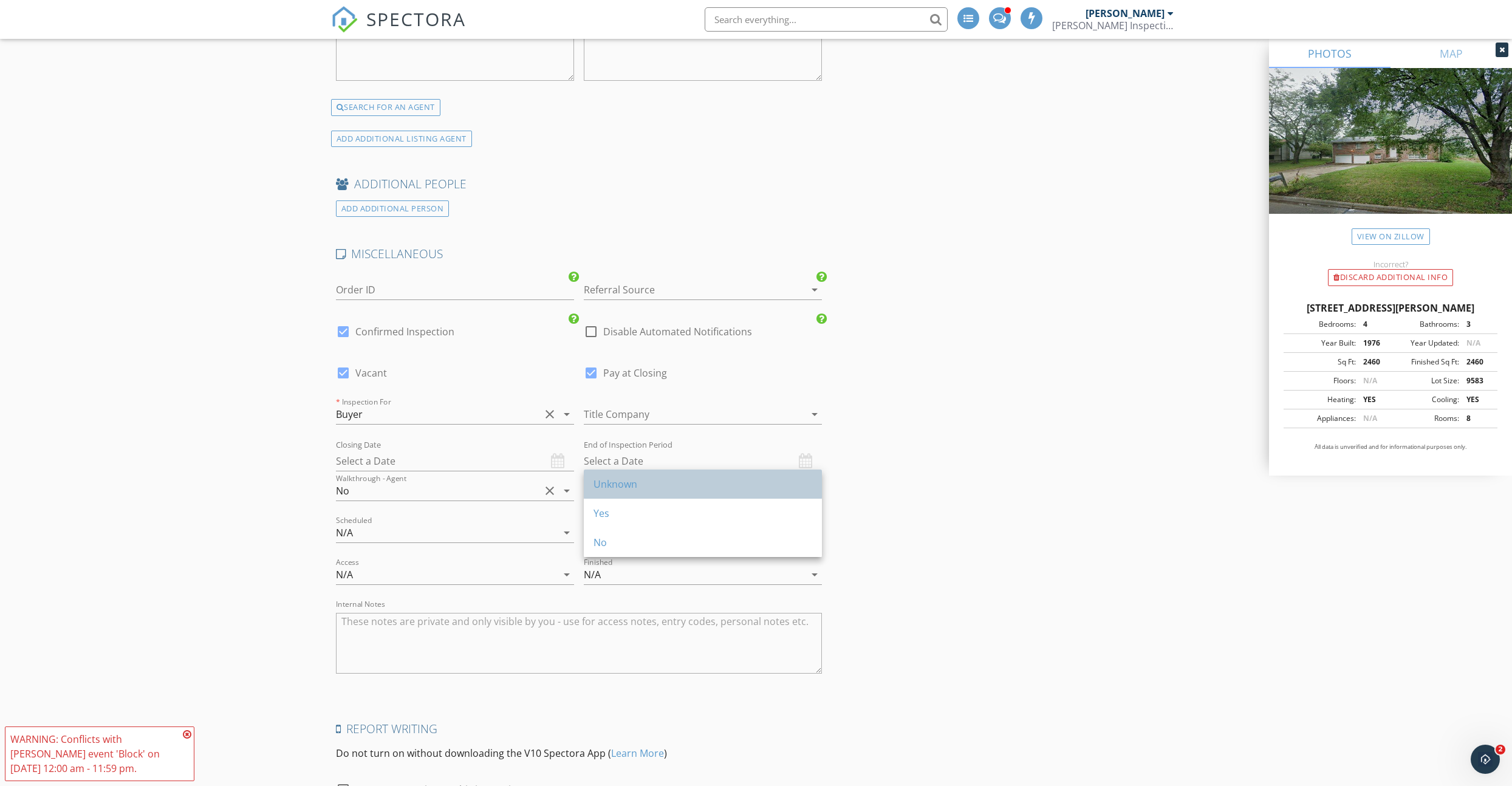
drag, startPoint x: 629, startPoint y: 488, endPoint x: 486, endPoint y: 509, distance: 144.5
click at [629, 488] on div "Unknown" at bounding box center [703, 484] width 219 height 15
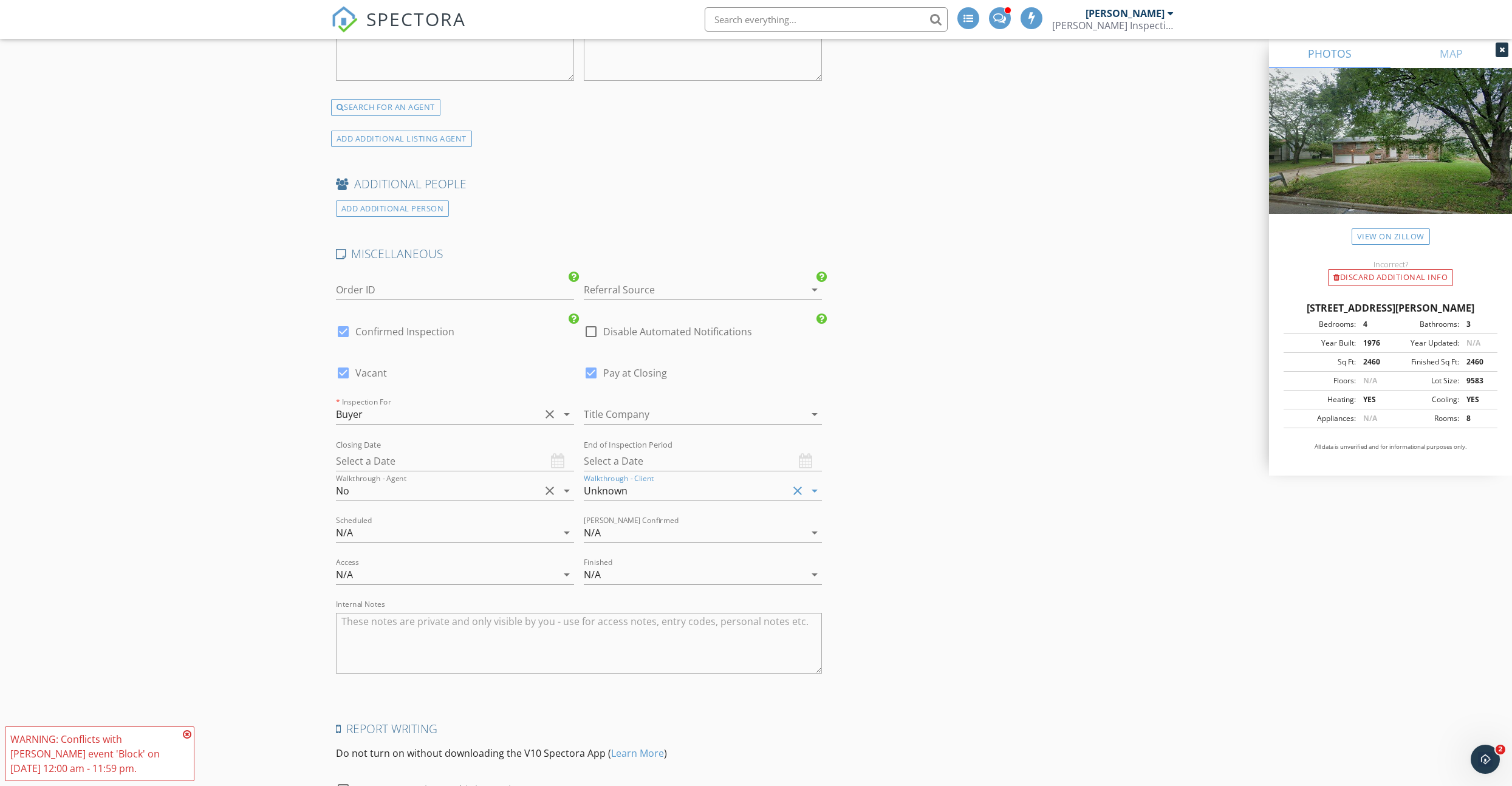
drag, startPoint x: 435, startPoint y: 512, endPoint x: 425, endPoint y: 524, distance: 15.6
click at [435, 523] on div "N/A" at bounding box center [446, 533] width 221 height 20
click at [390, 556] on div "Yes" at bounding box center [455, 555] width 219 height 15
click at [609, 523] on div "N/A" at bounding box center [694, 533] width 221 height 20
drag, startPoint x: 453, startPoint y: 561, endPoint x: 410, endPoint y: 570, distance: 43.9
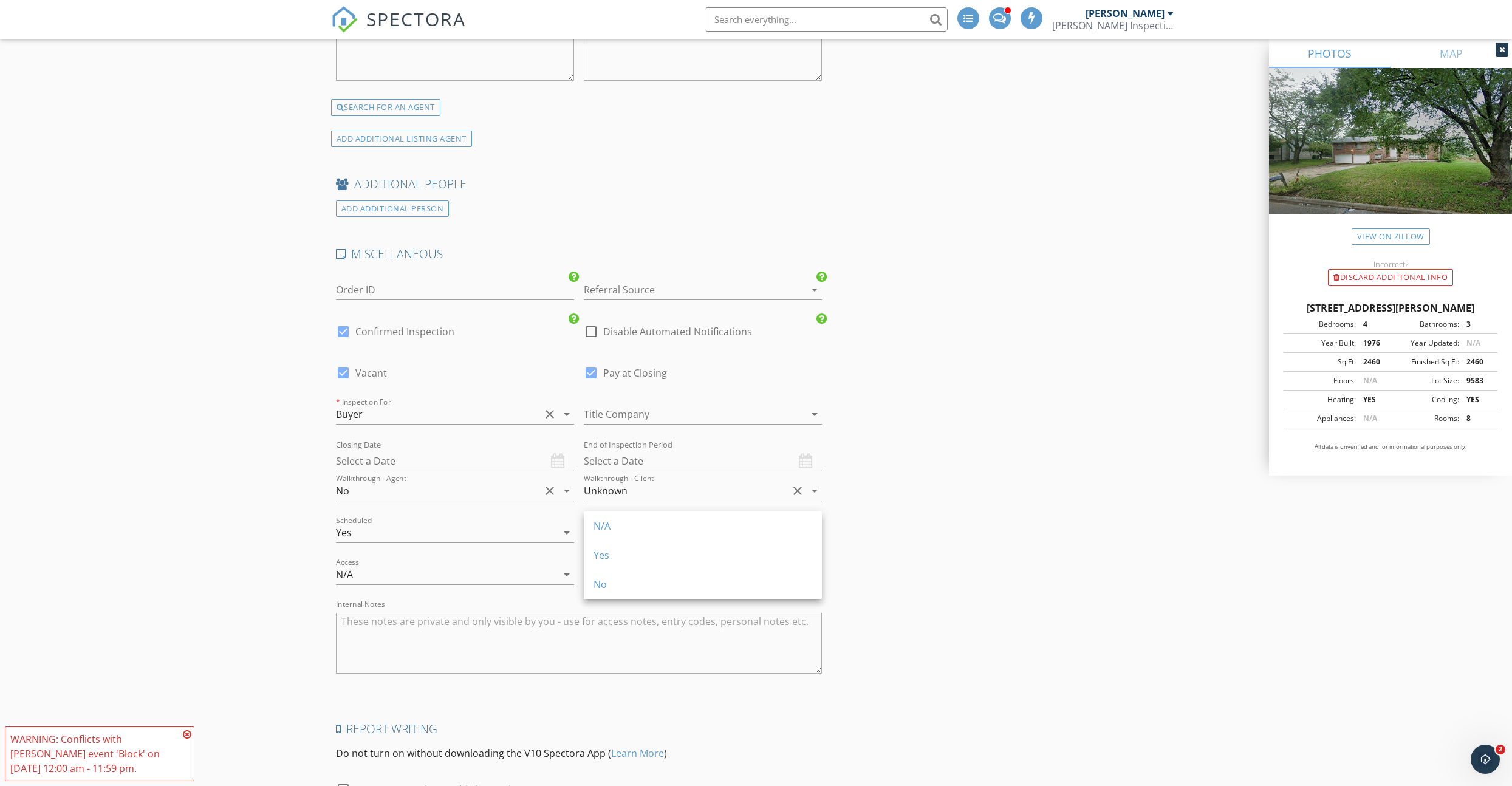
click at [449, 565] on div "N/A" at bounding box center [446, 575] width 221 height 20
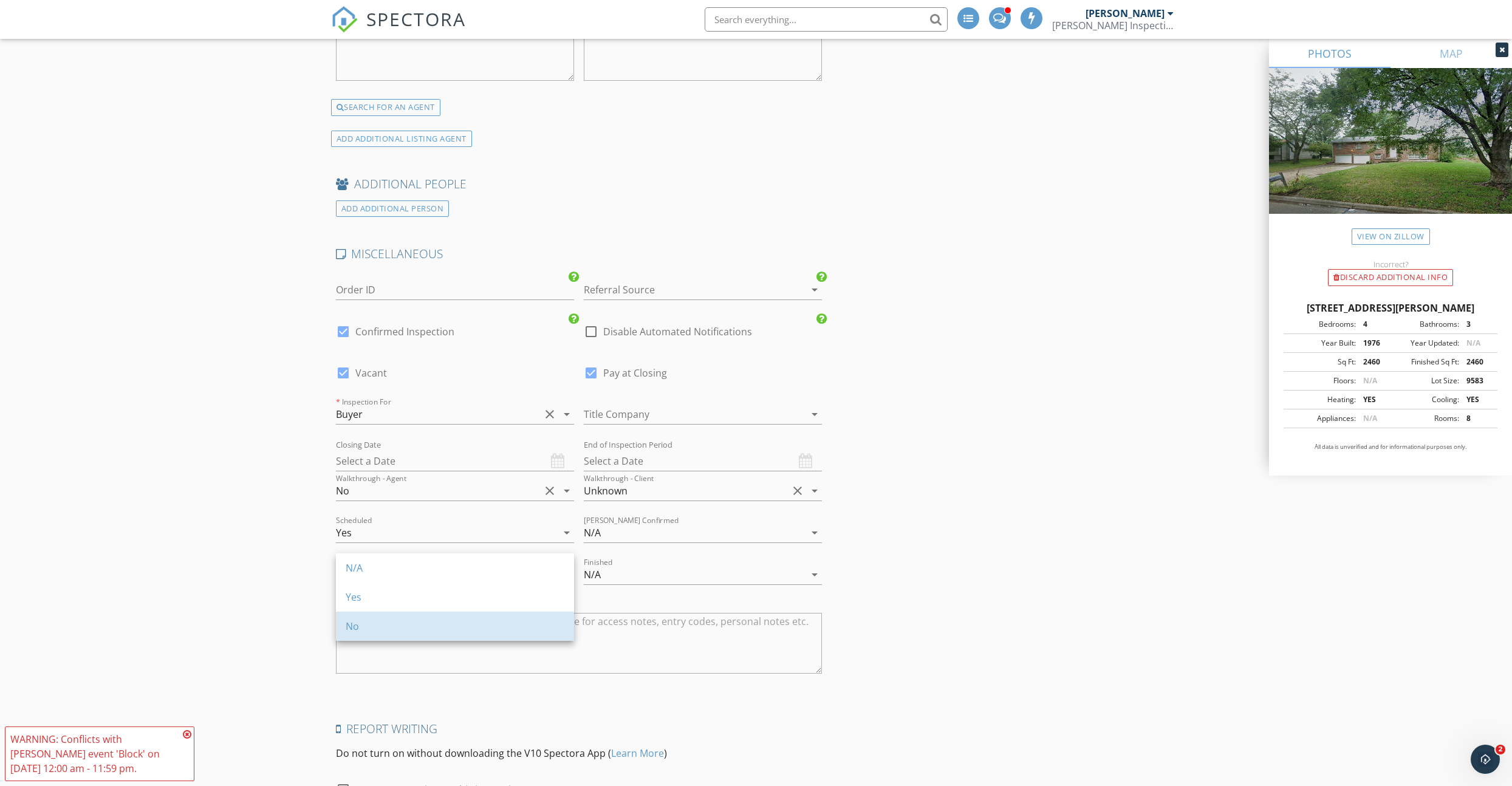
click at [374, 622] on div "No" at bounding box center [455, 626] width 219 height 15
drag, startPoint x: 629, startPoint y: 563, endPoint x: 630, endPoint y: 580, distance: 17.0
click at [629, 565] on div "N/A" at bounding box center [694, 575] width 221 height 20
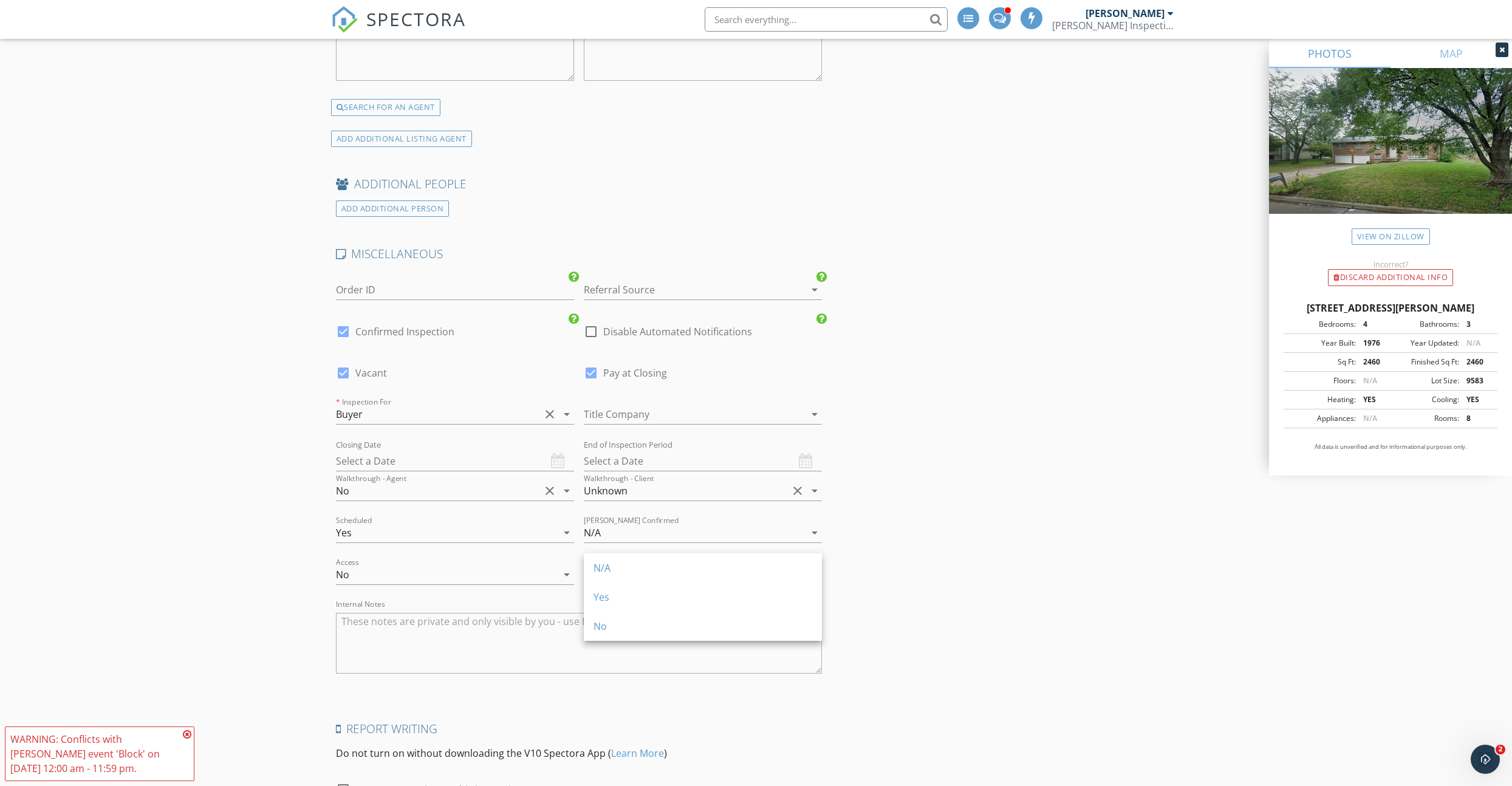
click at [627, 623] on div "No" at bounding box center [703, 626] width 219 height 15
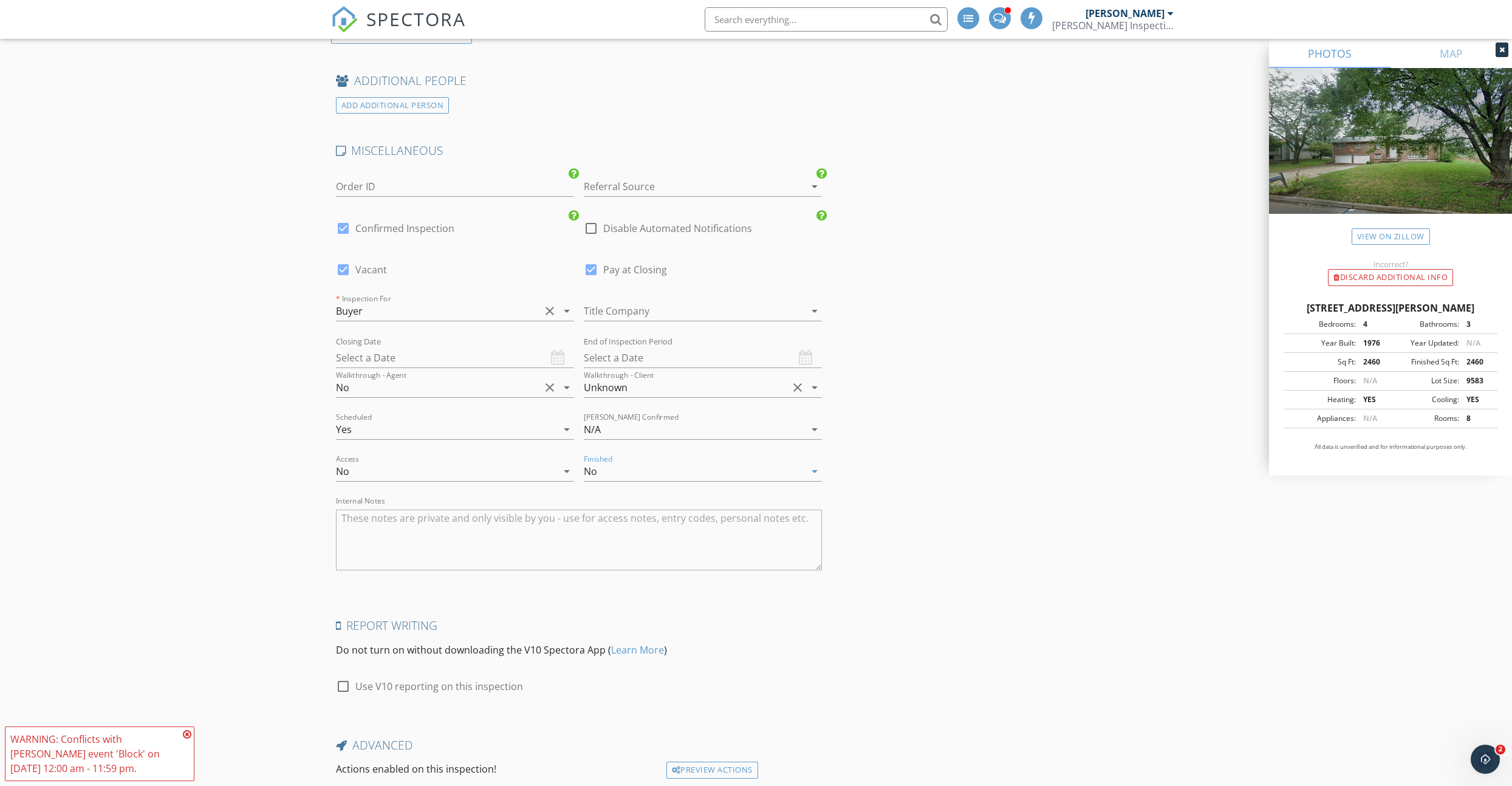
scroll to position [2355, 0]
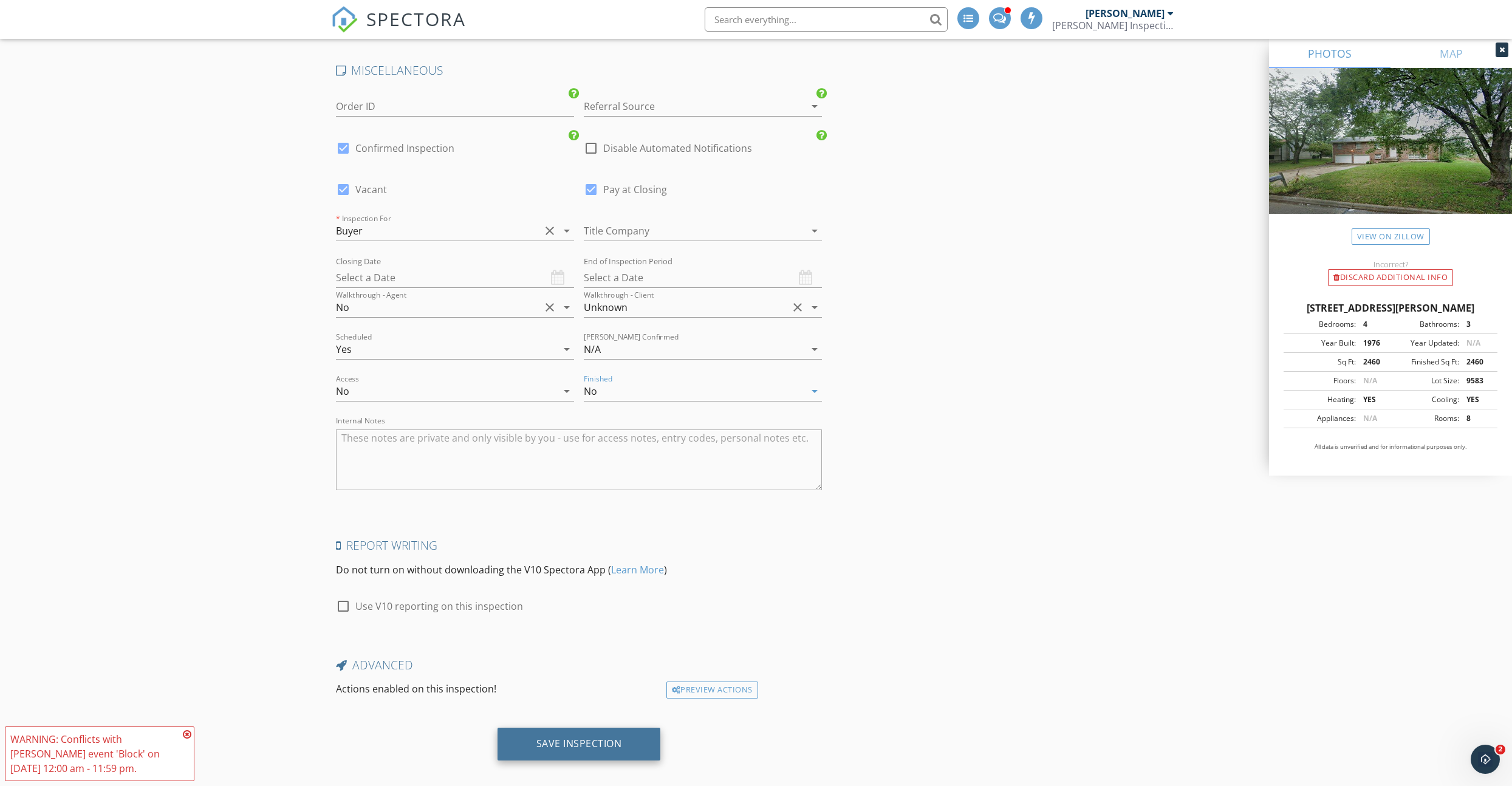
click at [566, 728] on div "Save Inspection" at bounding box center [579, 745] width 163 height 33
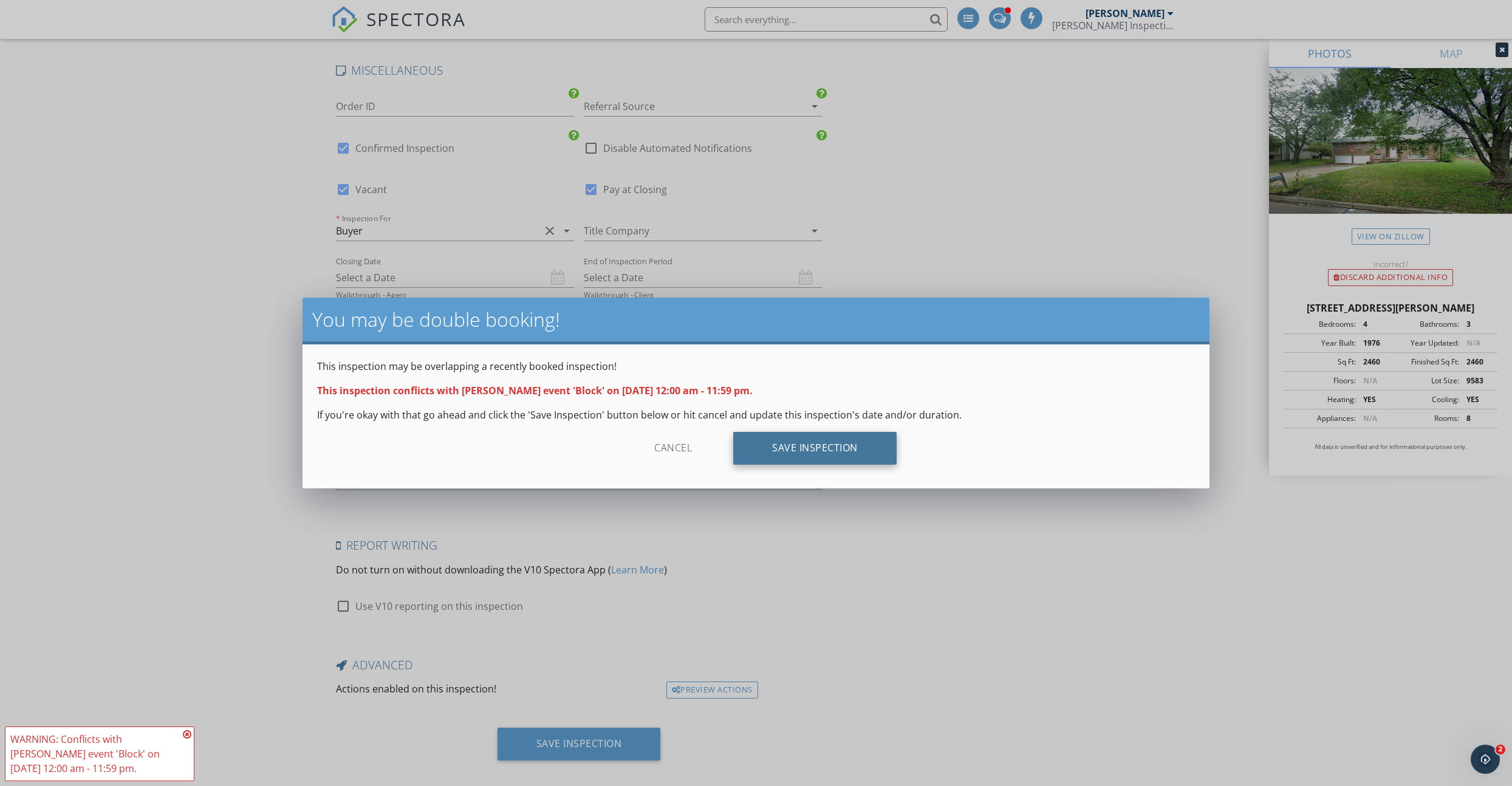
click at [781, 454] on div "Save Inspection" at bounding box center [814, 448] width 163 height 33
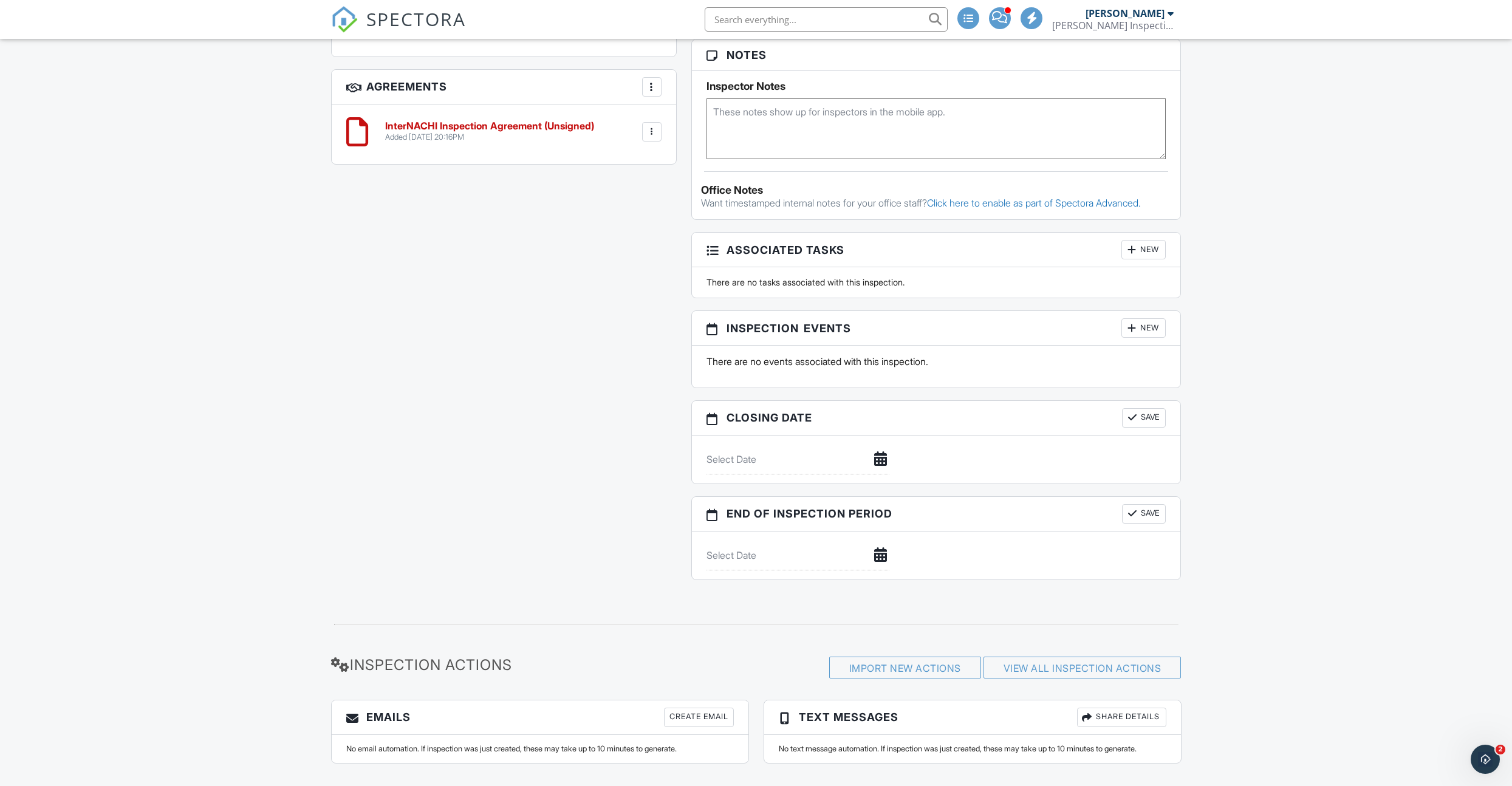
scroll to position [1046, 0]
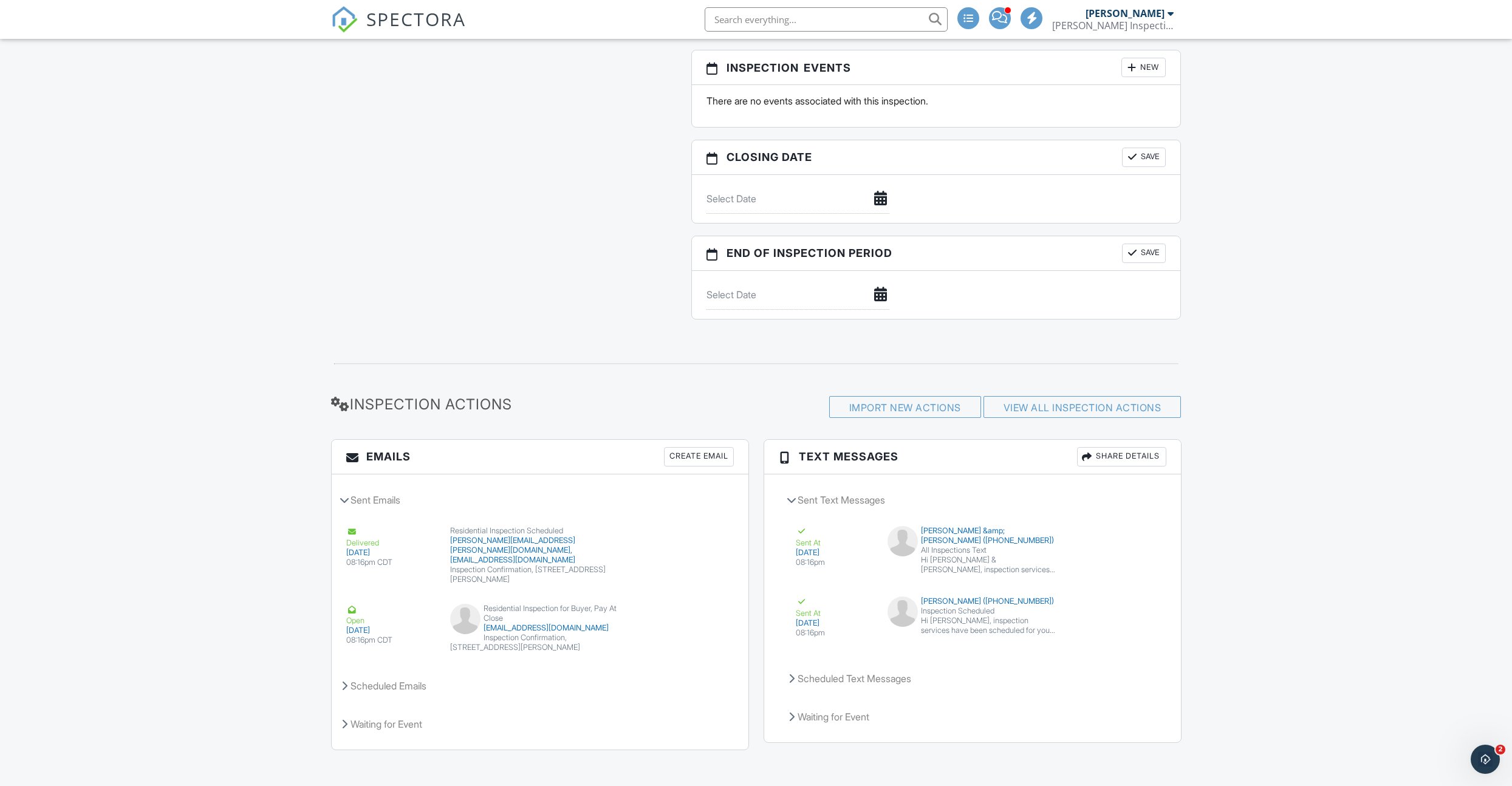
click at [687, 456] on div "Create Email" at bounding box center [699, 456] width 70 height 20
